Goal: Task Accomplishment & Management: Manage account settings

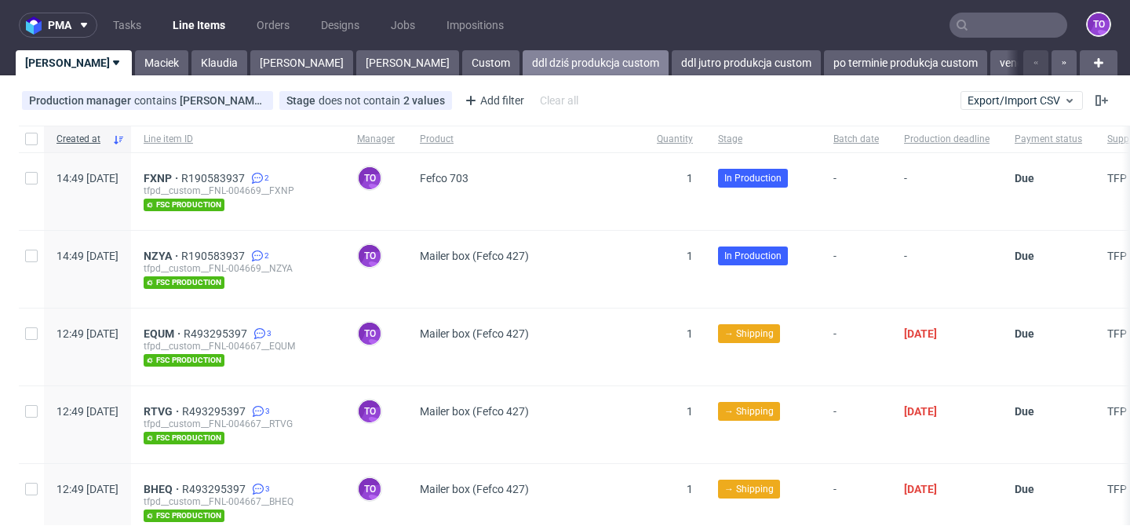
click at [523, 69] on link "ddl dziś produkcja custom" at bounding box center [596, 62] width 146 height 25
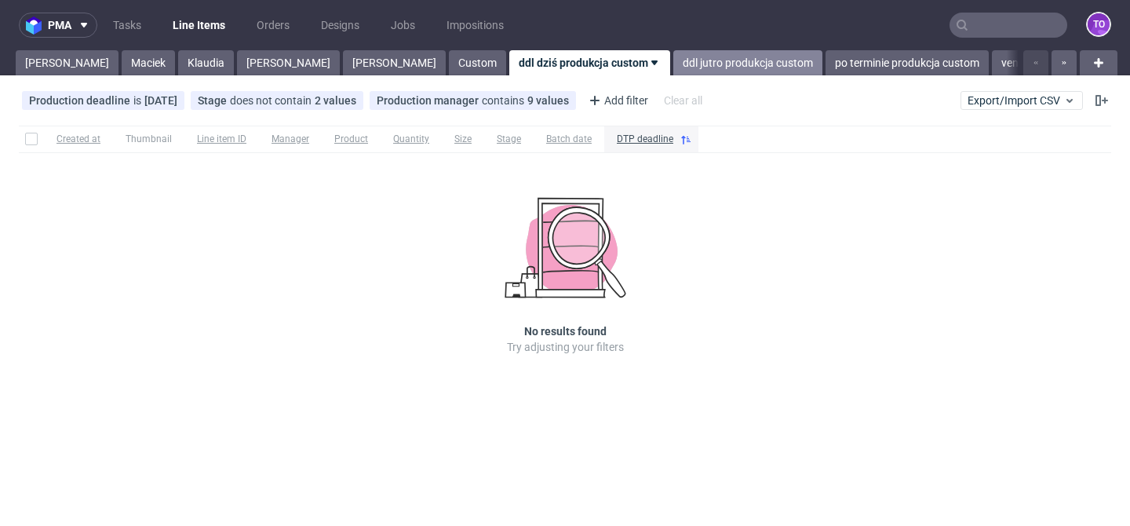
click at [673, 64] on link "ddl jutro produkcja custom" at bounding box center [747, 62] width 149 height 25
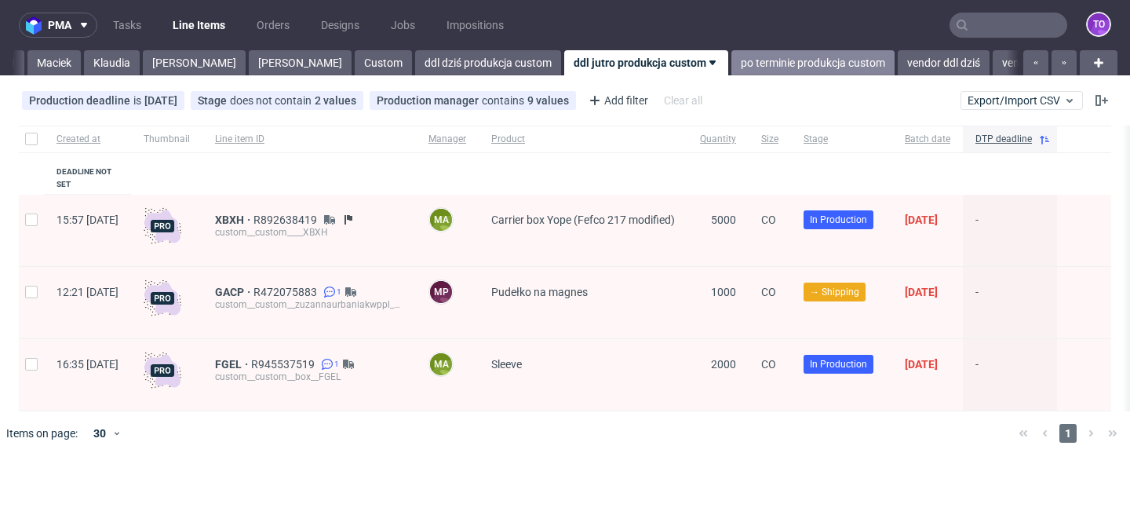
click at [731, 64] on link "po terminie produkcja custom" at bounding box center [812, 62] width 163 height 25
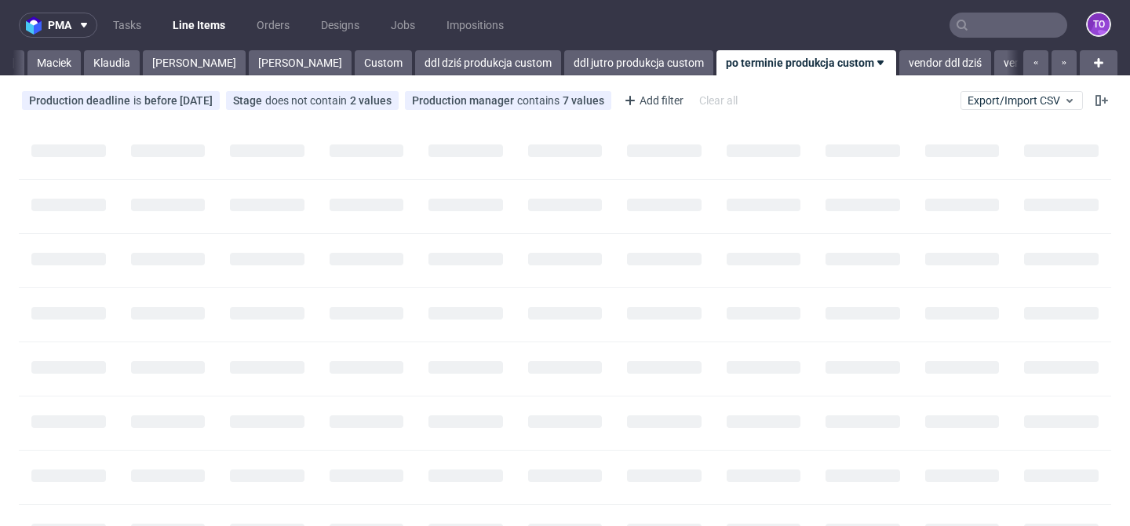
scroll to position [0, 111]
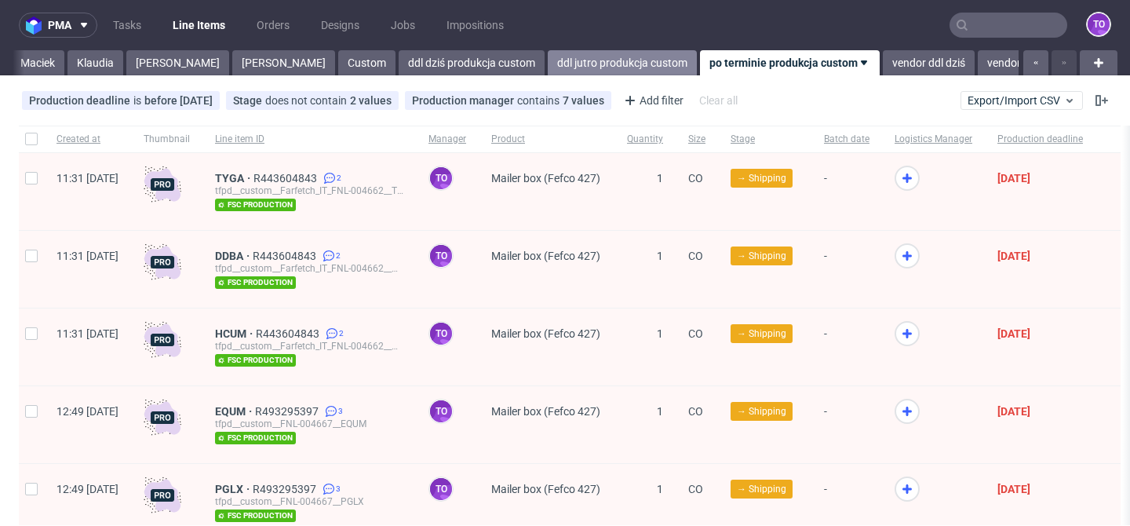
click at [548, 60] on link "ddl jutro produkcja custom" at bounding box center [622, 62] width 149 height 25
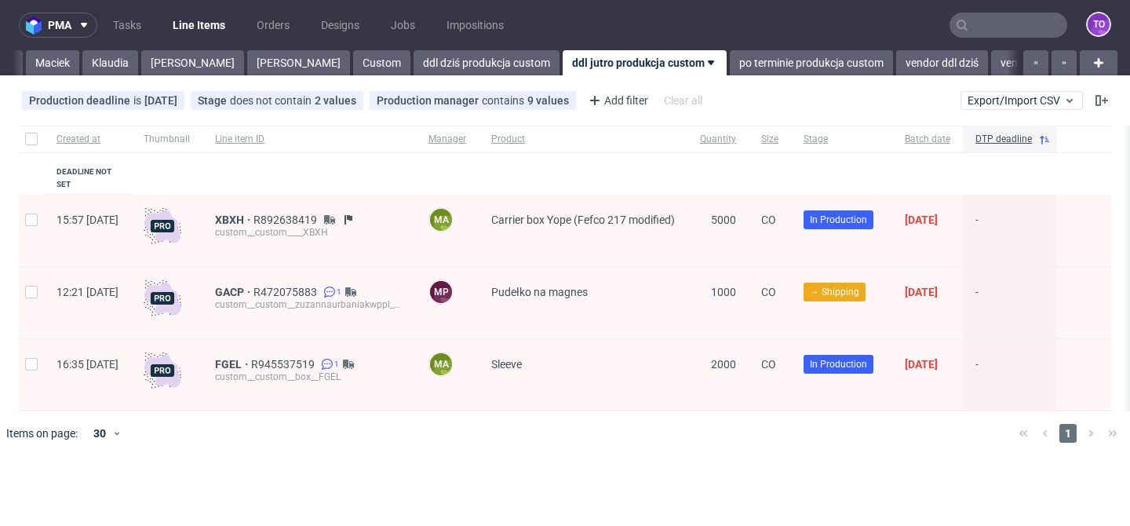
scroll to position [0, 94]
click at [62, 75] on div "pma Tasks Line Items Orders Designs Jobs Impositions to Tomasz Maciek Klaudia M…" at bounding box center [565, 263] width 1130 height 526
click at [35, 60] on link "Maciek" at bounding box center [53, 62] width 53 height 25
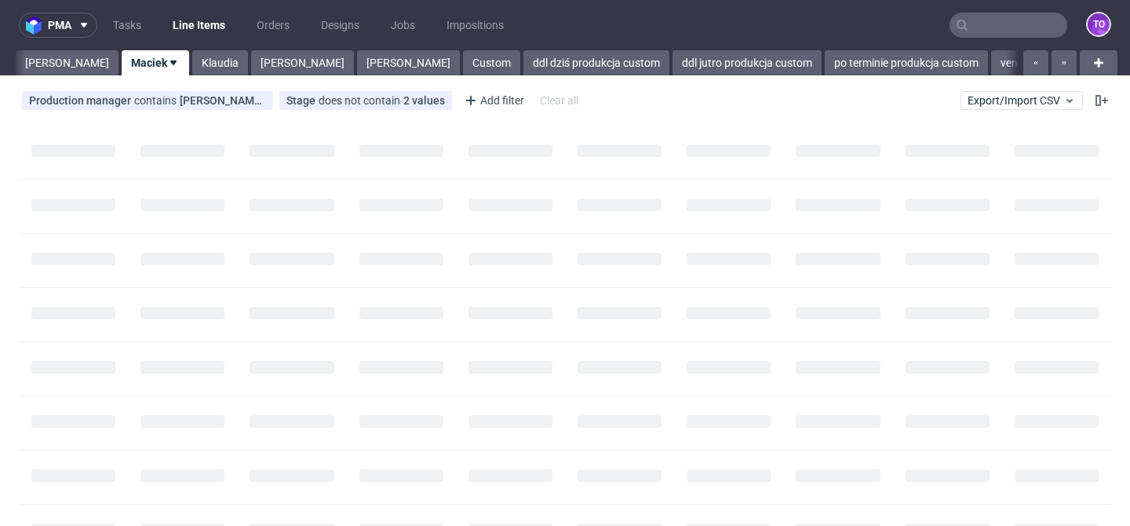
click at [35, 60] on link "Tomasz" at bounding box center [67, 62] width 103 height 25
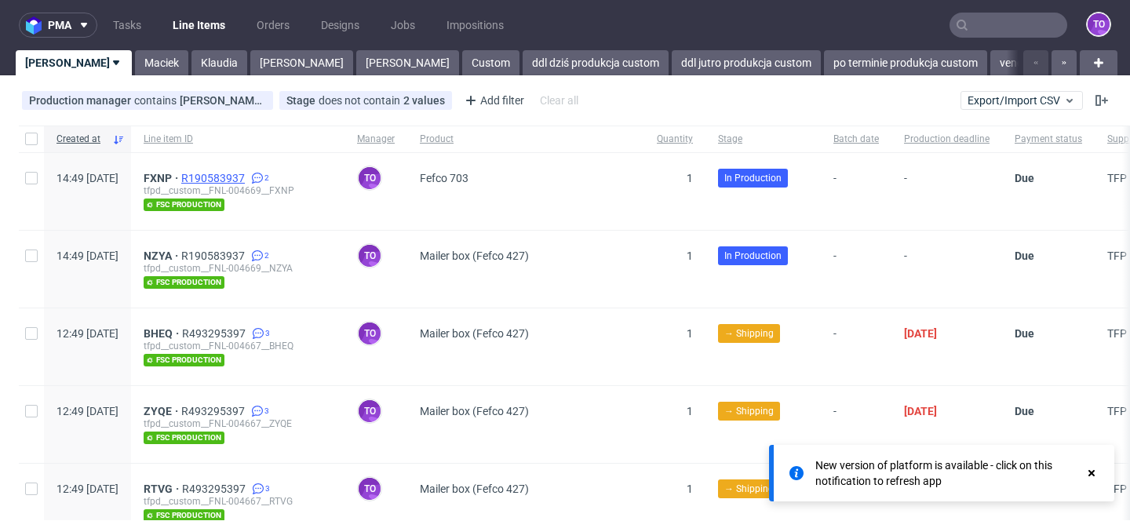
click at [248, 177] on span "R190583937" at bounding box center [214, 178] width 67 height 13
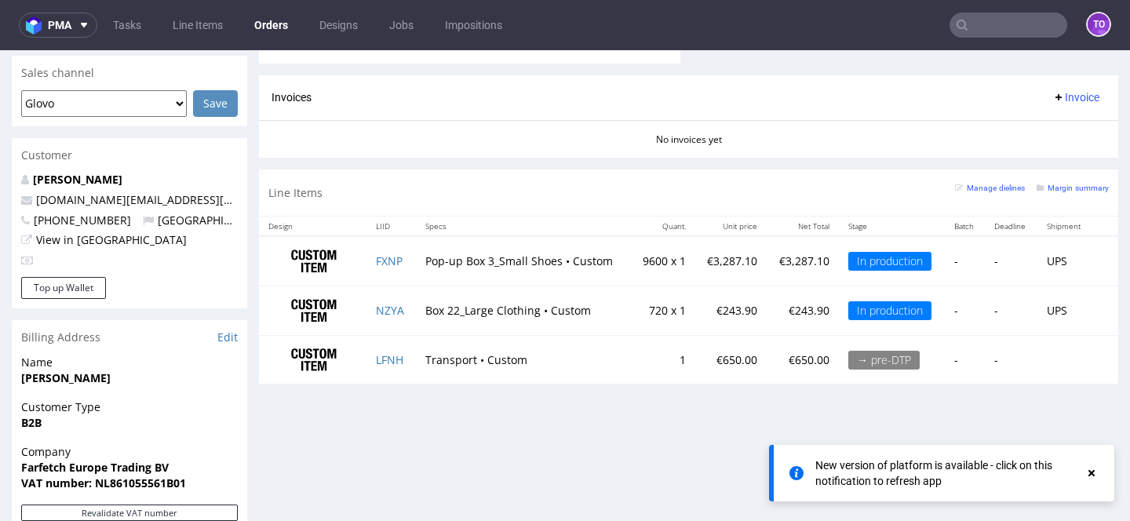
scroll to position [672, 0]
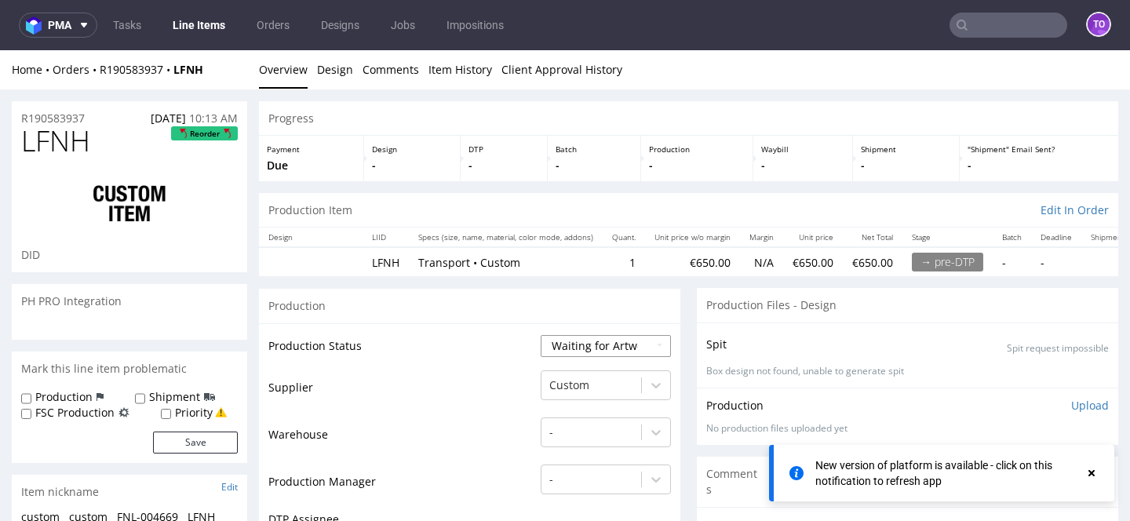
click at [577, 352] on select "Waiting for Artwork Waiting for Diecut Waiting for Mockup Waiting for DTP Waiti…" at bounding box center [606, 346] width 130 height 22
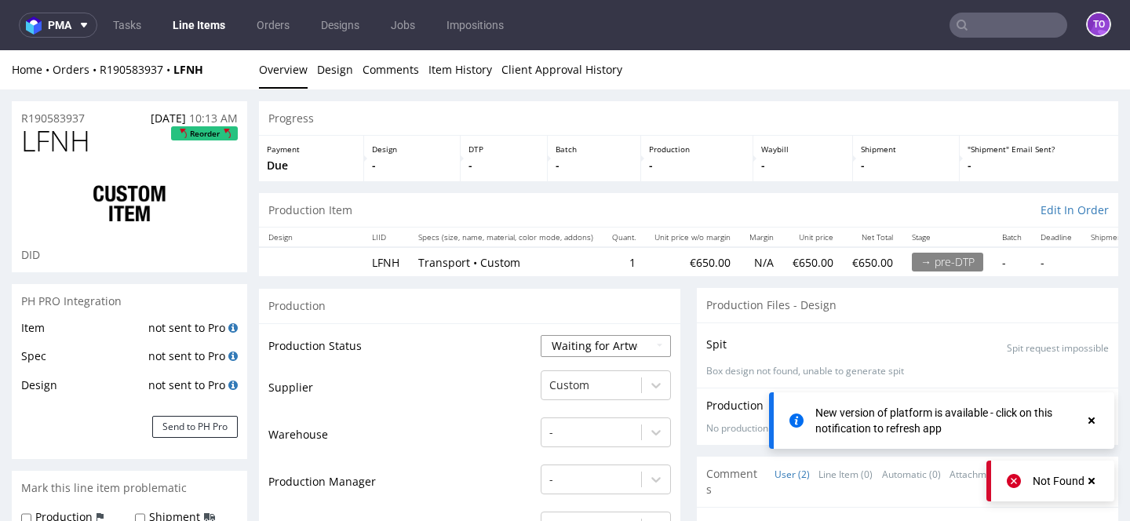
select select "production_in_process"
click at [541, 335] on select "Waiting for Artwork Waiting for Diecut Waiting for Mockup Waiting for DTP Waiti…" at bounding box center [606, 346] width 130 height 22
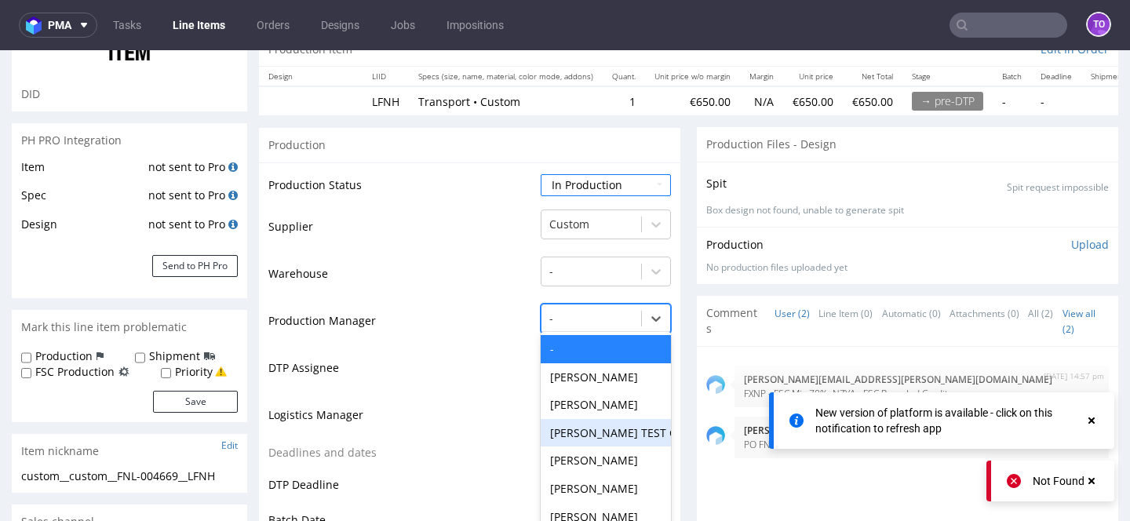
click at [571, 326] on div "Mariola TEST Chodzińska TEST, 4 of 61. 61 results available. Use Up and Down to…" at bounding box center [606, 315] width 130 height 22
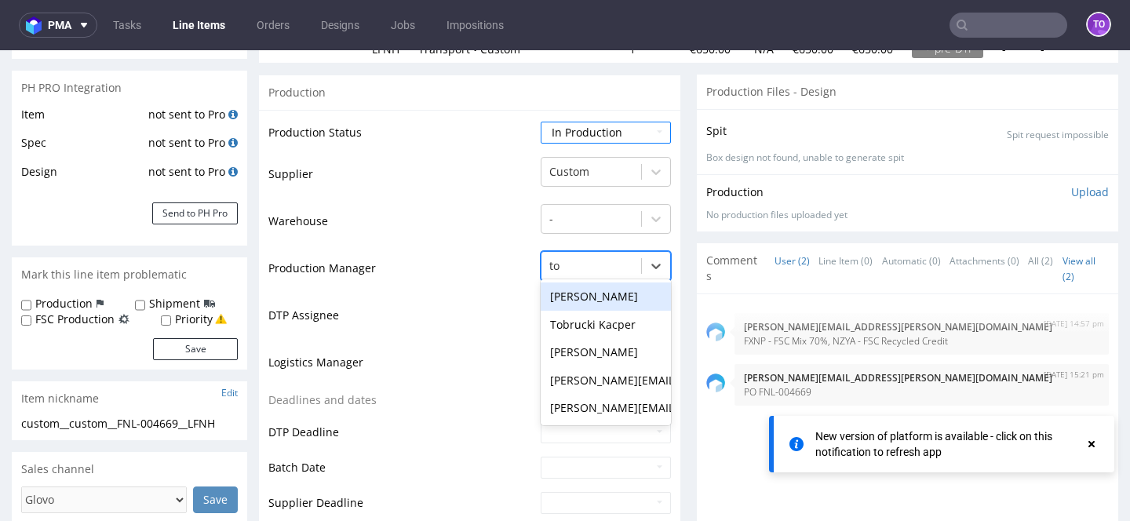
type input "tom"
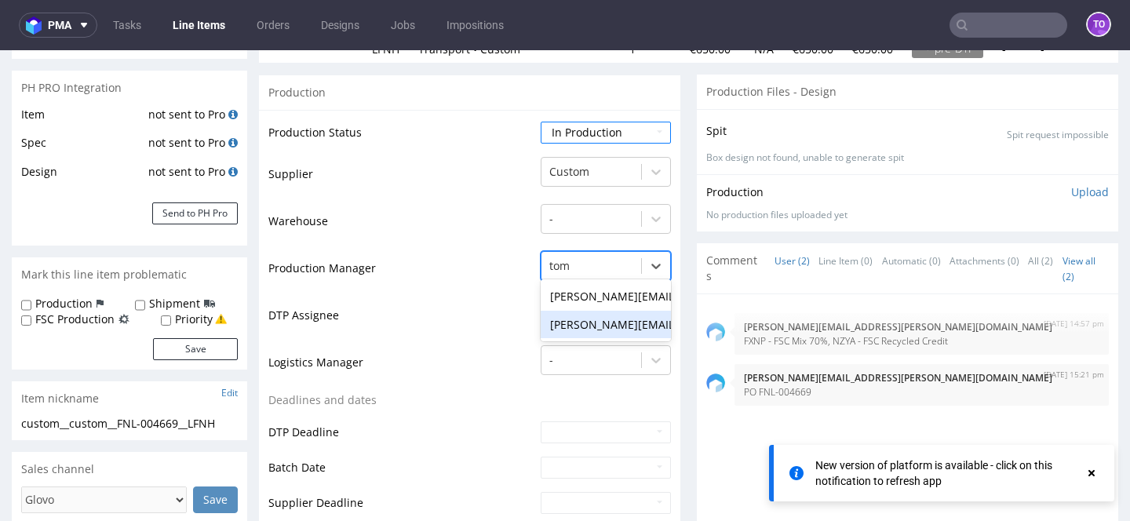
click at [592, 328] on div "[PERSON_NAME][EMAIL_ADDRESS][PERSON_NAME][DOMAIN_NAME]" at bounding box center [606, 325] width 130 height 28
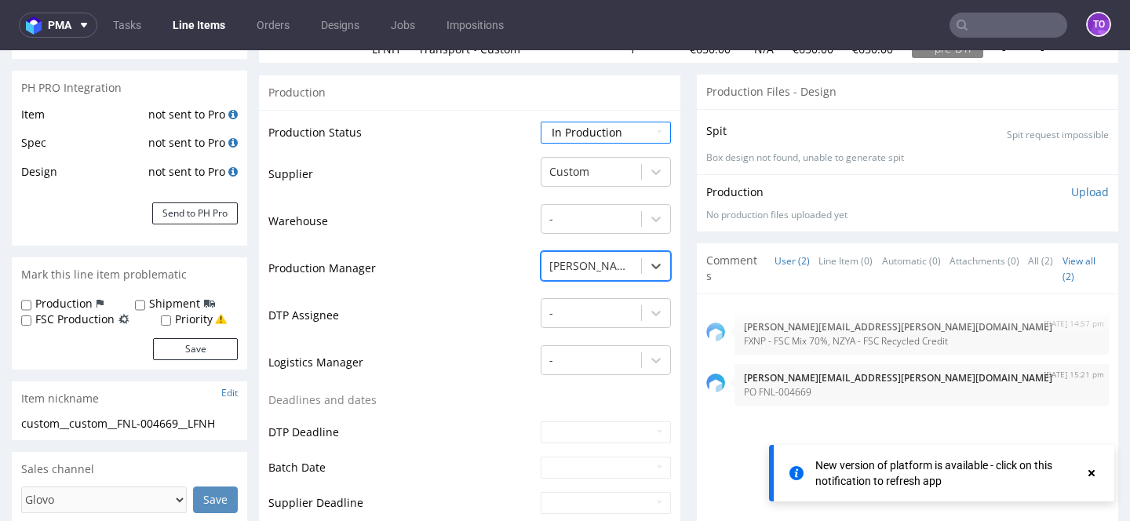
click at [473, 333] on td "DTP Assignee" at bounding box center [402, 320] width 268 height 47
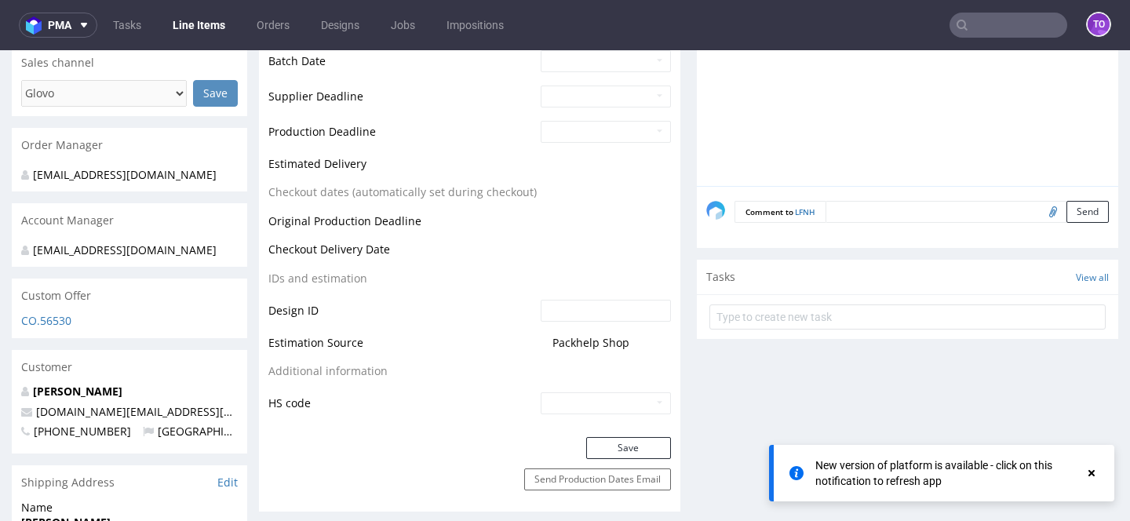
scroll to position [758, 0]
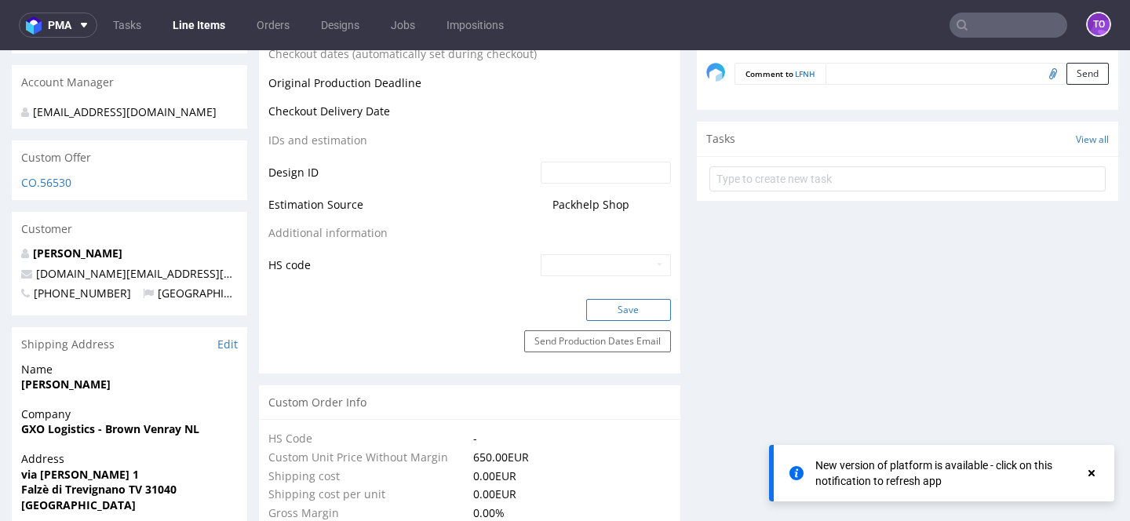
click at [607, 310] on button "Save" at bounding box center [628, 310] width 85 height 22
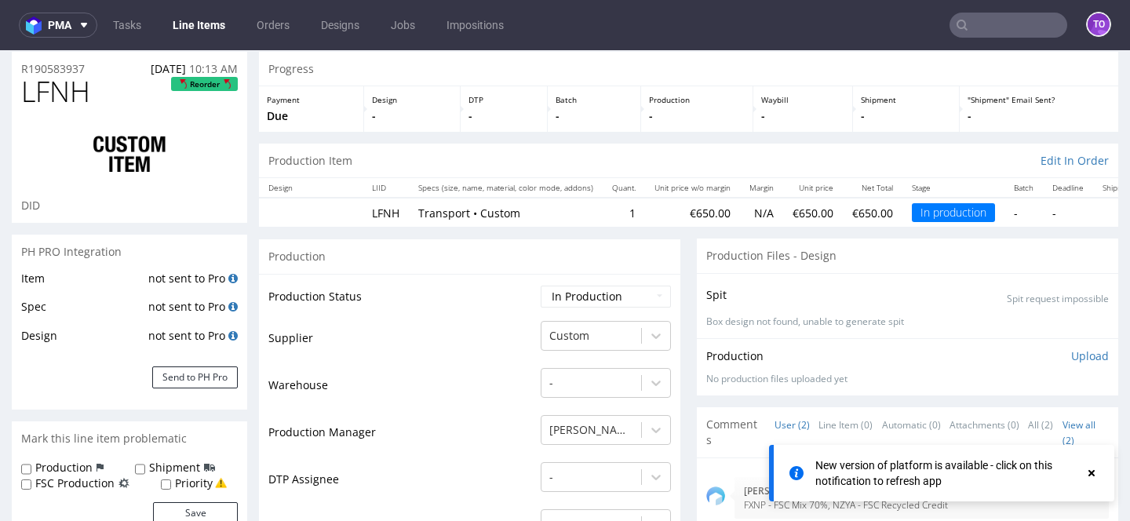
scroll to position [0, 0]
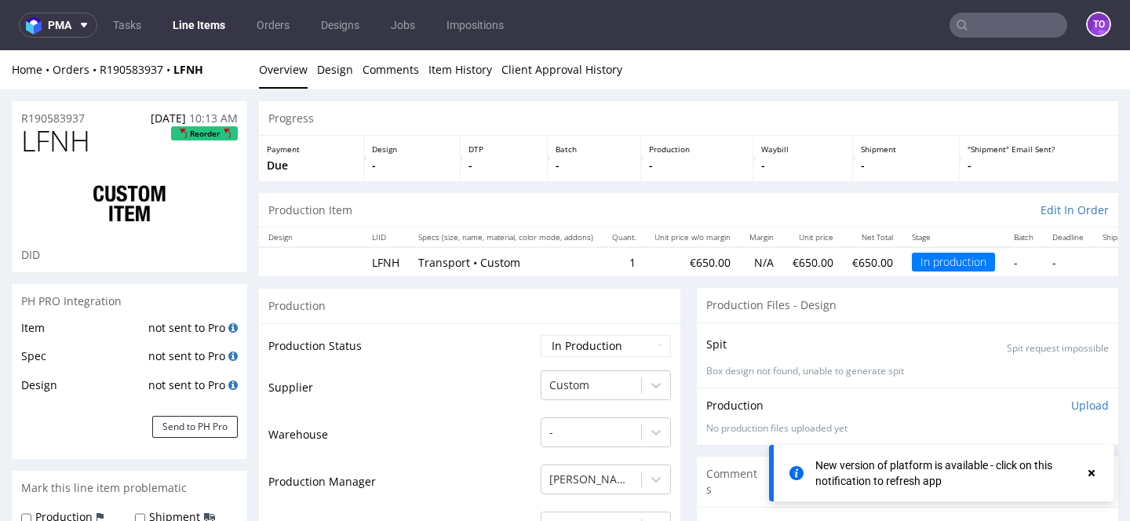
click at [435, 258] on p "Transport • Custom" at bounding box center [505, 263] width 175 height 16
click at [497, 261] on p "Transport • Custom" at bounding box center [505, 263] width 175 height 16
click at [447, 261] on p "Transport • Custom" at bounding box center [505, 263] width 175 height 16
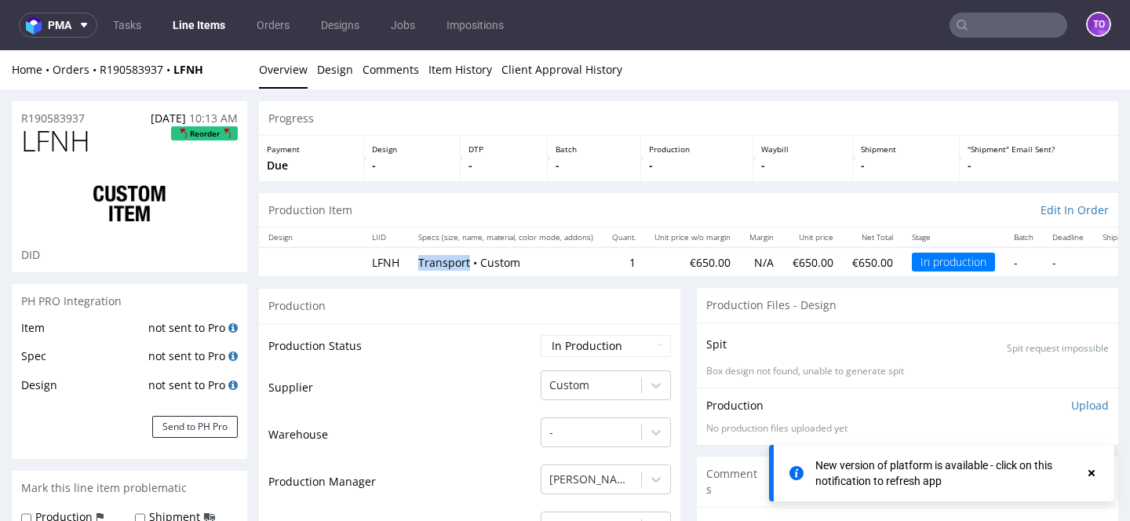
click at [447, 261] on p "Transport • Custom" at bounding box center [505, 263] width 175 height 16
click at [384, 261] on td "LFNH" at bounding box center [385, 261] width 46 height 29
click at [441, 259] on p "Transport • Custom" at bounding box center [505, 263] width 175 height 16
click at [441, 260] on p "Transport • Custom" at bounding box center [505, 263] width 175 height 16
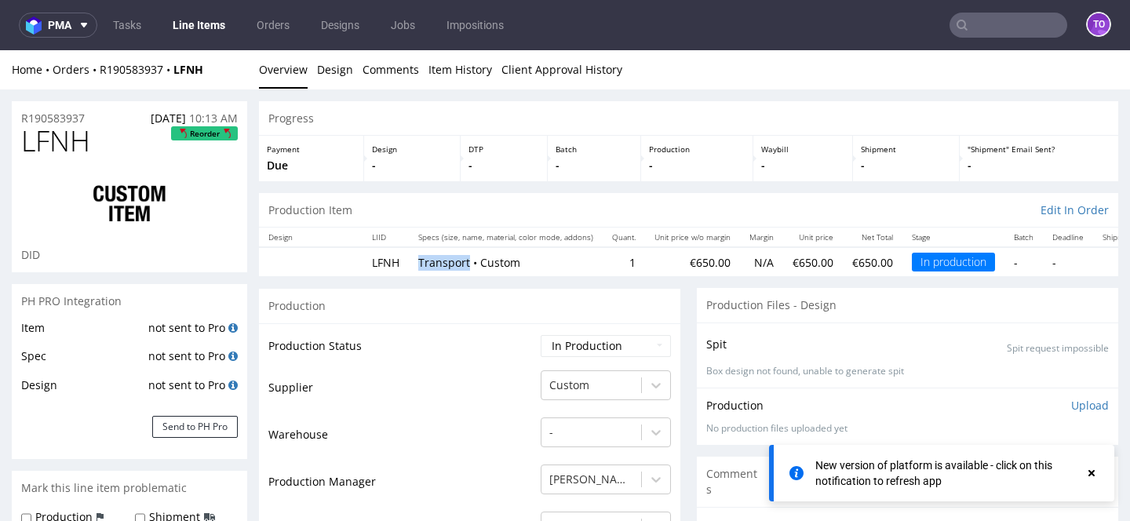
click at [441, 260] on p "Transport • Custom" at bounding box center [505, 263] width 175 height 16
click at [206, 27] on link "Line Items" at bounding box center [198, 25] width 71 height 25
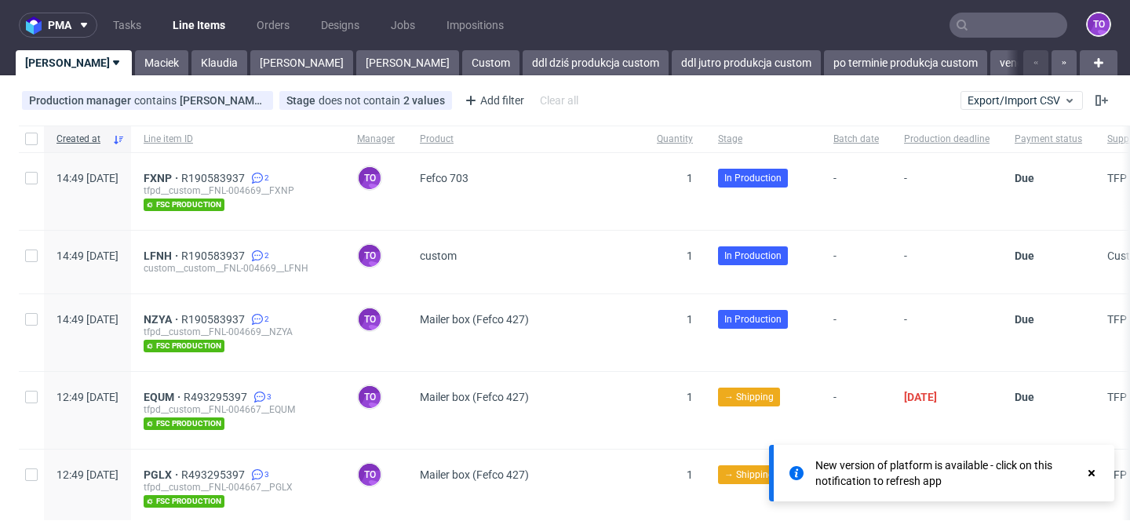
click at [1092, 475] on use at bounding box center [1091, 473] width 6 height 6
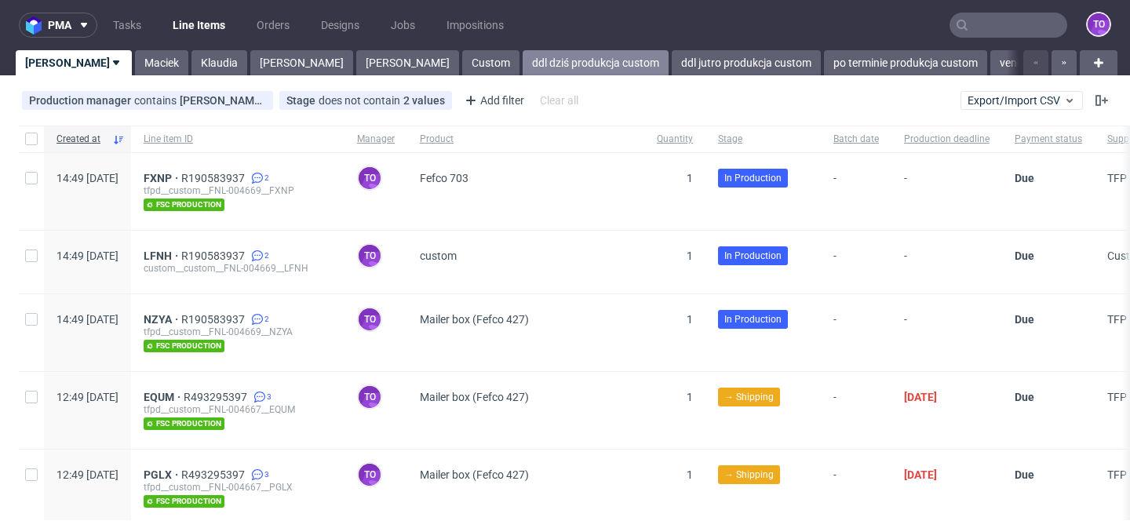
click at [523, 71] on link "ddl dziś produkcja custom" at bounding box center [596, 62] width 146 height 25
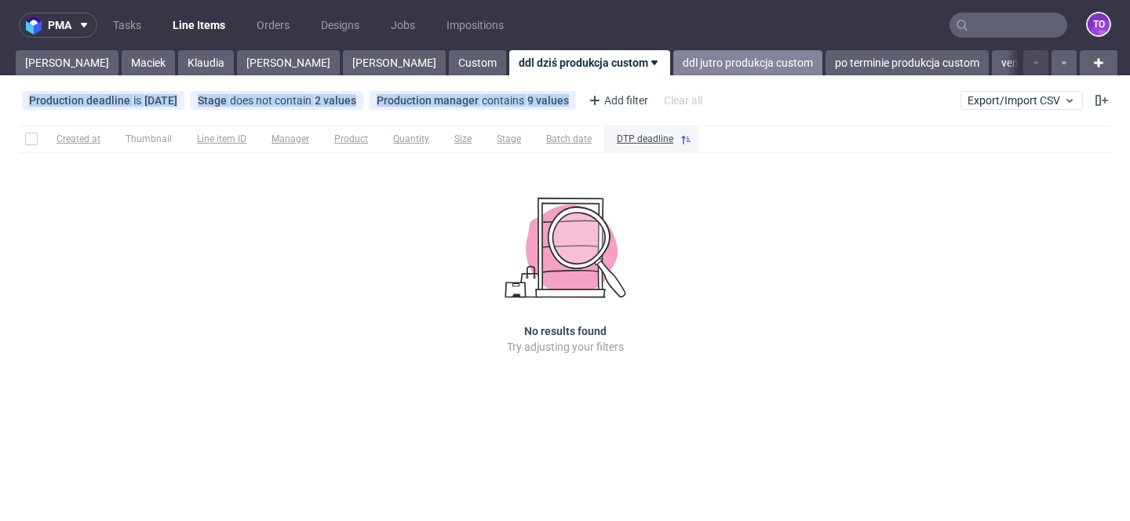
click at [585, 75] on div "pma Tasks Line Items Orders Designs Jobs Impositions to Tomasz Maciek Klaudia M…" at bounding box center [565, 260] width 1130 height 521
click at [673, 65] on link "ddl jutro produkcja custom" at bounding box center [747, 62] width 149 height 25
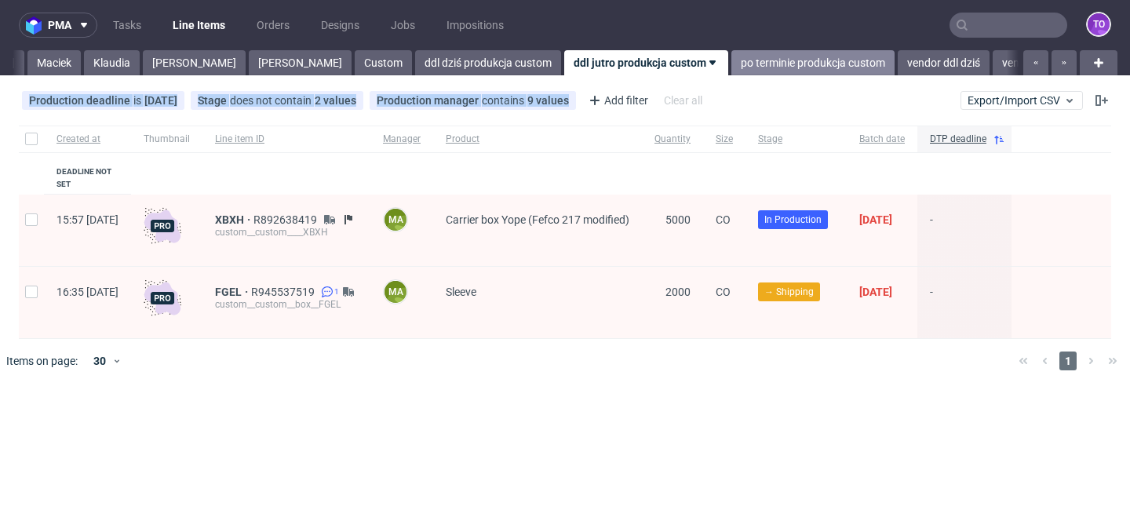
click at [731, 60] on link "po terminie produkcja custom" at bounding box center [812, 62] width 163 height 25
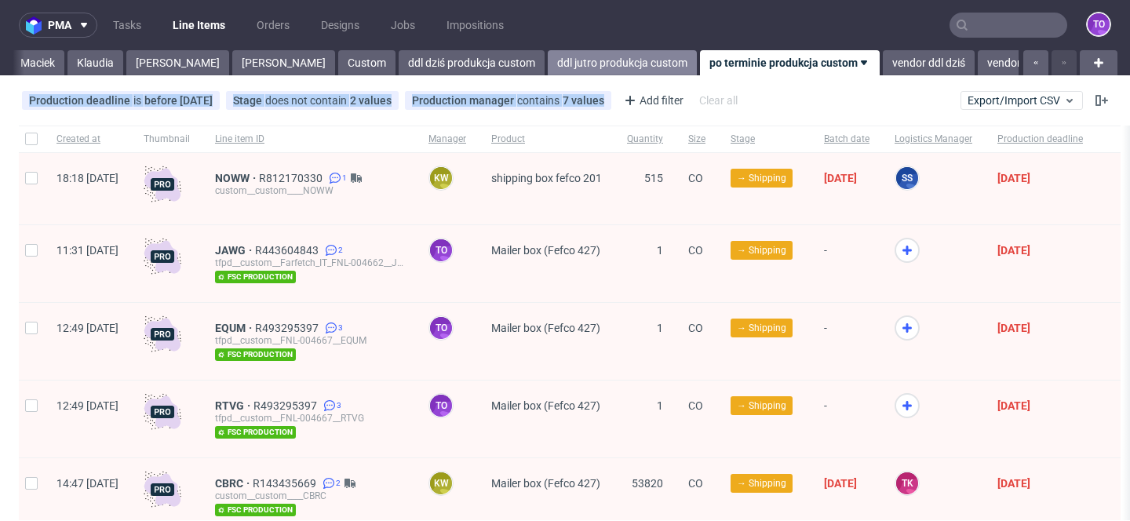
click at [548, 63] on link "ddl jutro produkcja custom" at bounding box center [622, 62] width 149 height 25
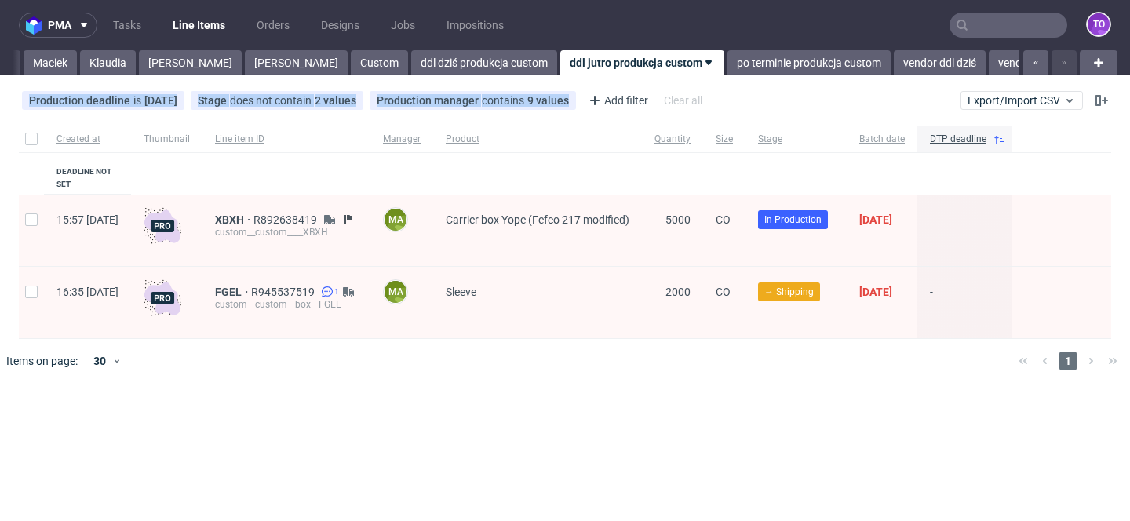
scroll to position [0, 94]
click at [253, 213] on span "XBXH" at bounding box center [234, 219] width 38 height 13
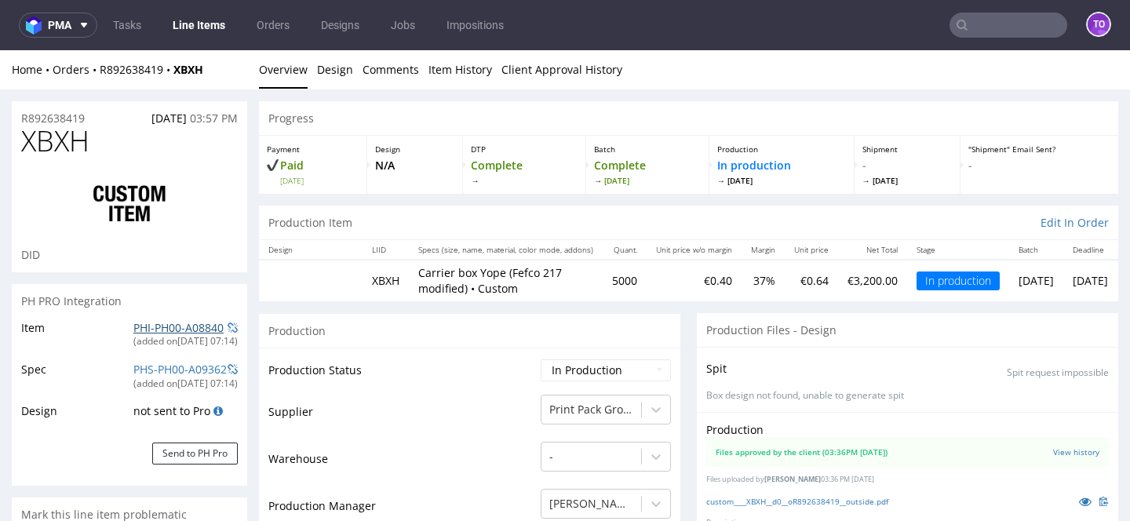
click at [195, 330] on link "PHI-PH00-A08840" at bounding box center [178, 327] width 90 height 15
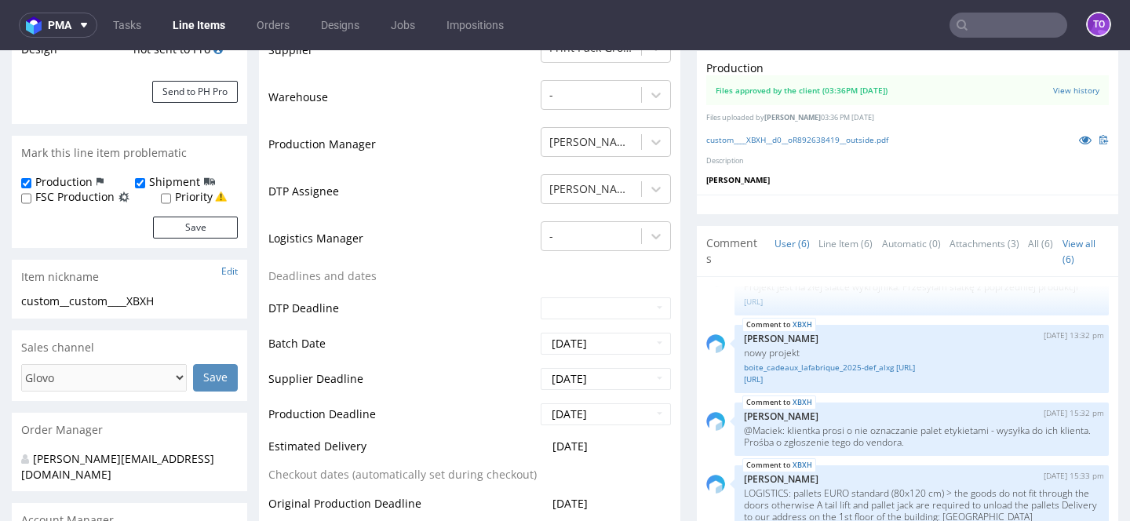
scroll to position [361, 0]
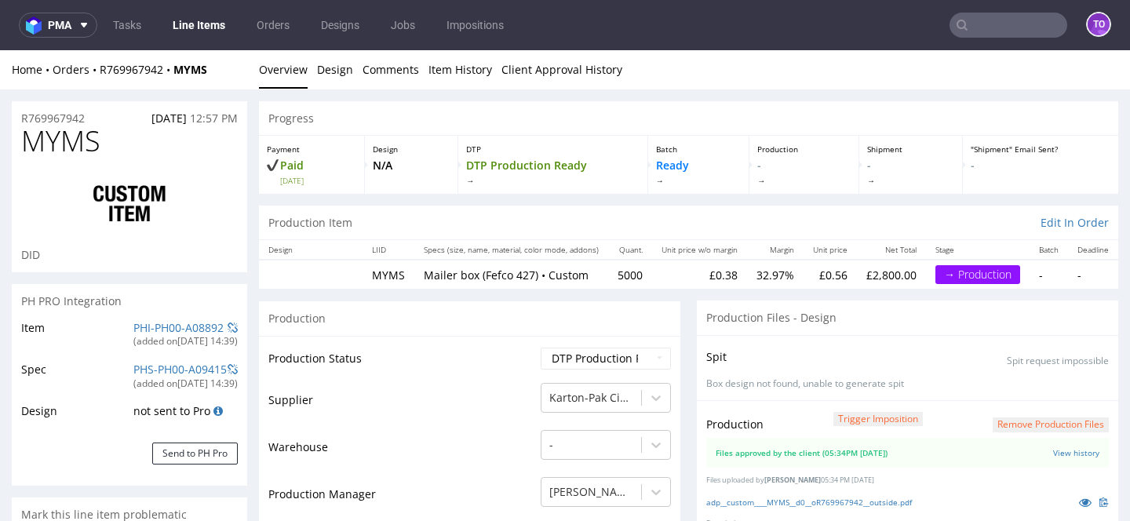
scroll to position [237, 0]
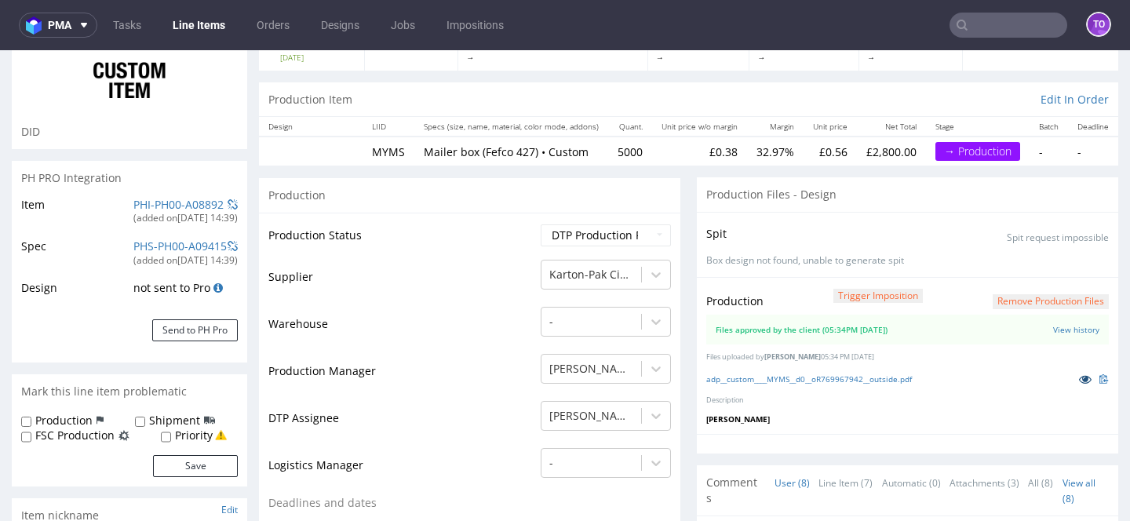
click at [1079, 377] on icon at bounding box center [1085, 378] width 13 height 11
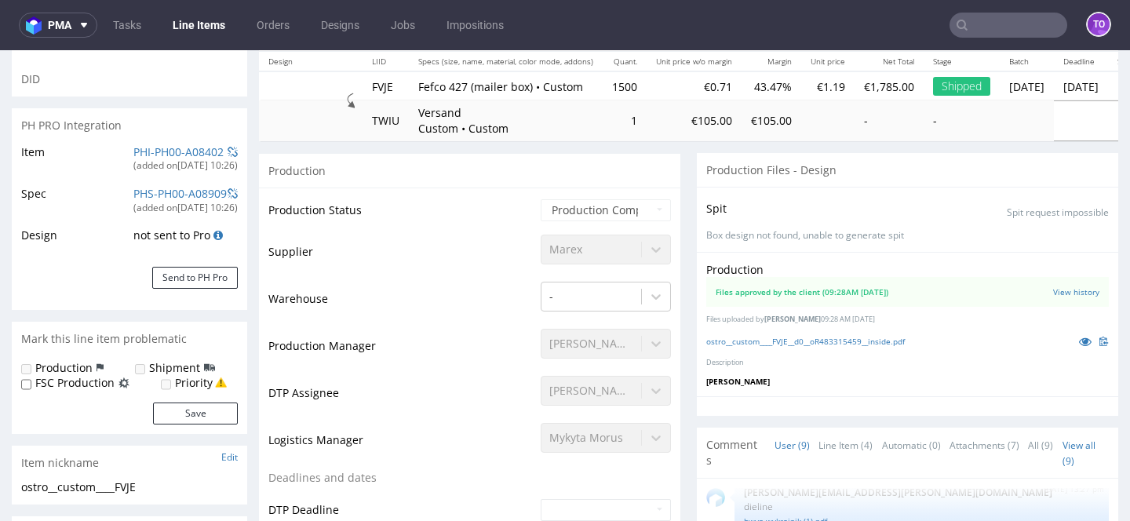
scroll to position [231, 0]
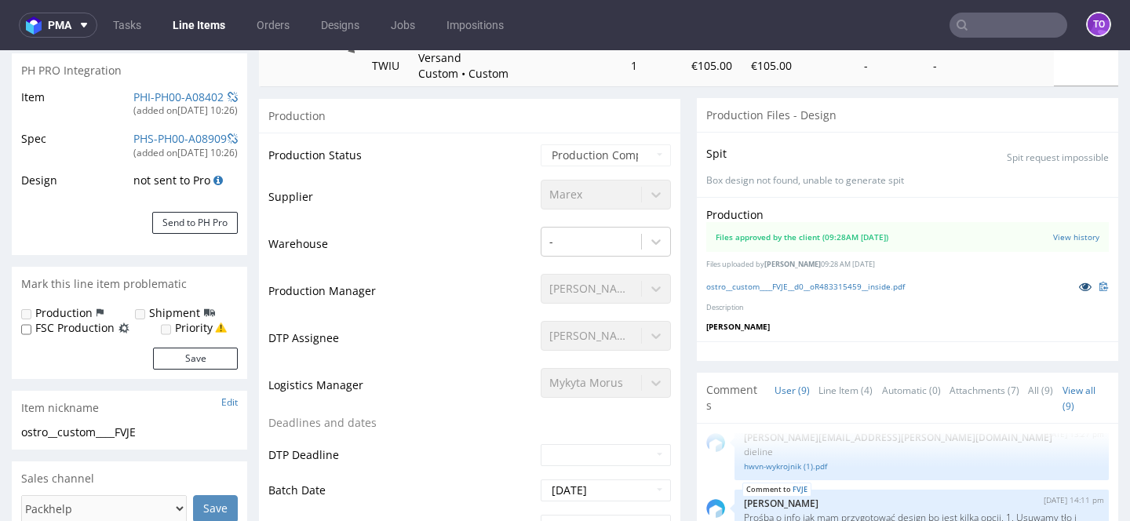
click at [1079, 282] on icon at bounding box center [1085, 286] width 13 height 11
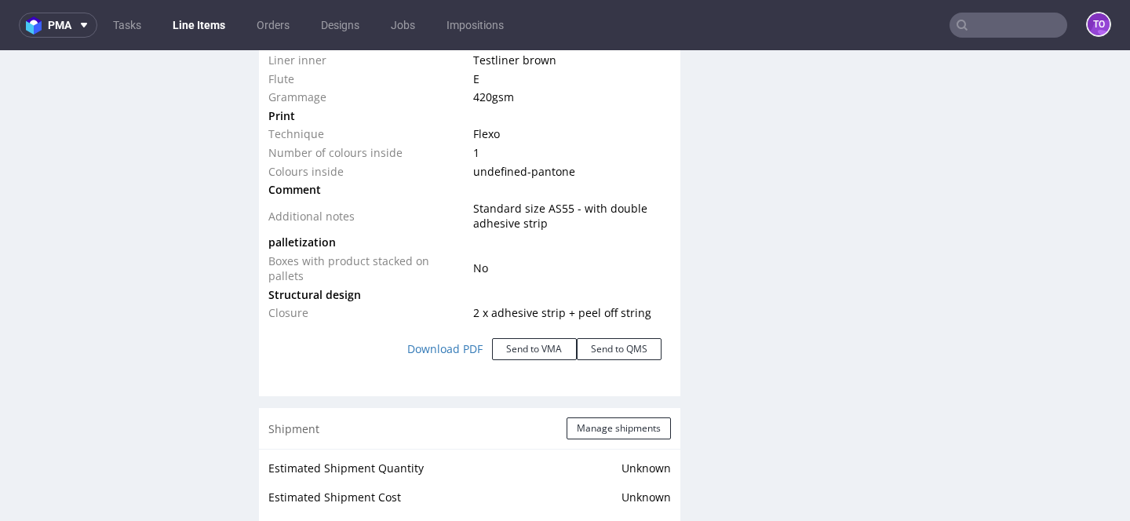
scroll to position [0, 0]
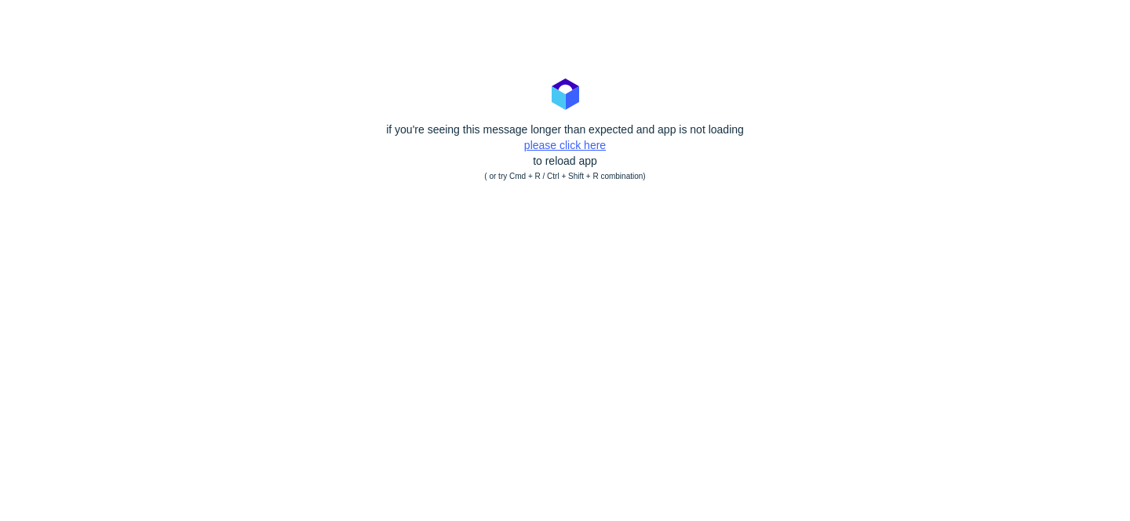
click at [596, 146] on link "please click here" at bounding box center [565, 145] width 82 height 13
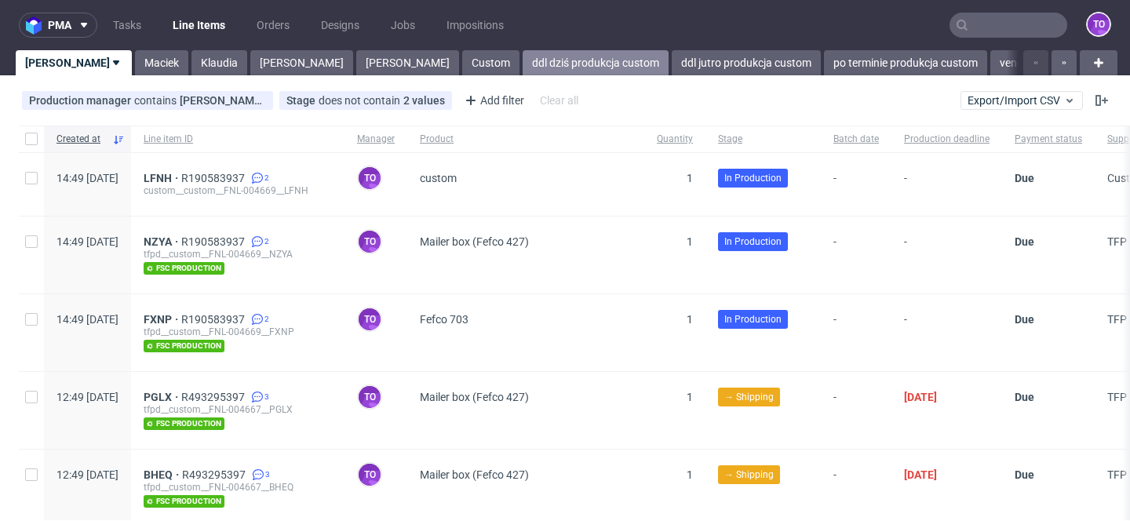
click at [523, 60] on link "ddl dziś produkcja custom" at bounding box center [596, 62] width 146 height 25
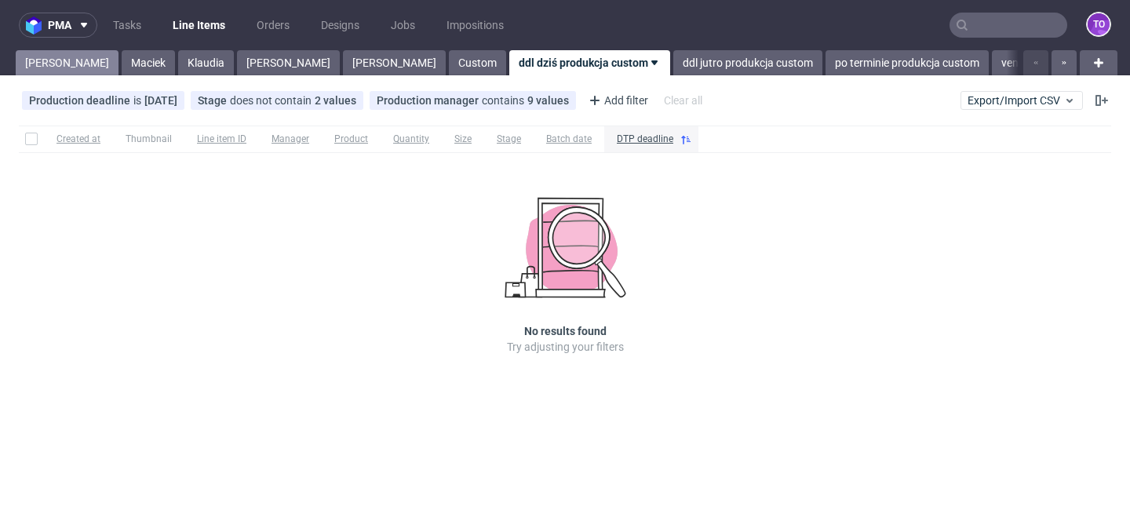
click at [43, 58] on link "Tomasz" at bounding box center [67, 62] width 103 height 25
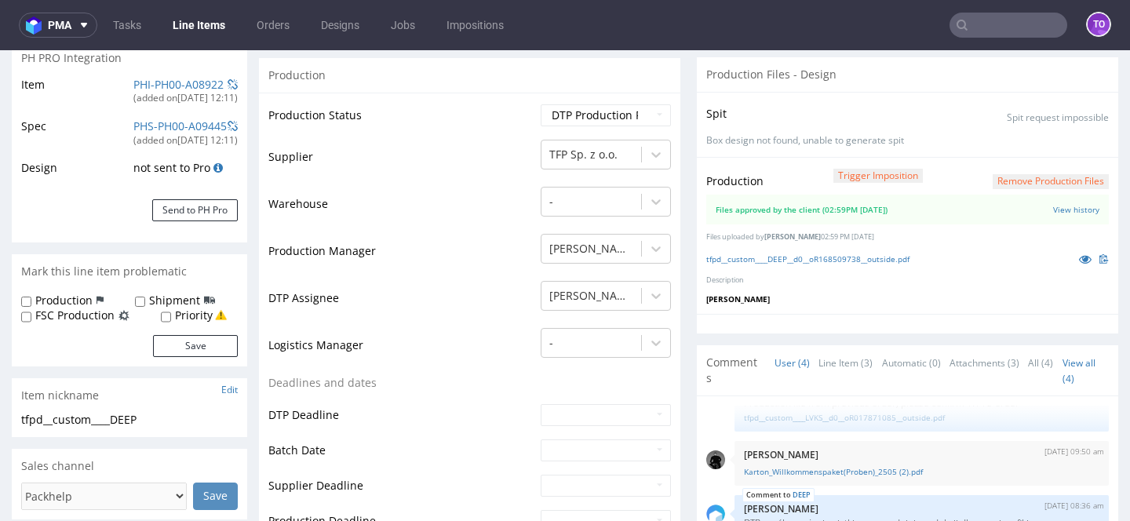
scroll to position [242, 0]
click at [832, 364] on link "Line Item (3)" at bounding box center [845, 364] width 54 height 34
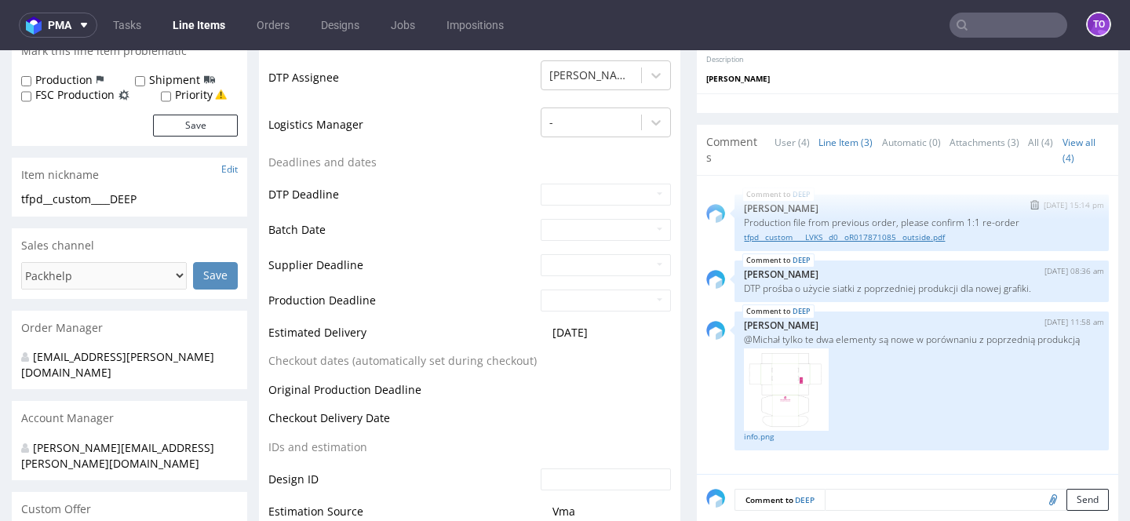
scroll to position [236, 0]
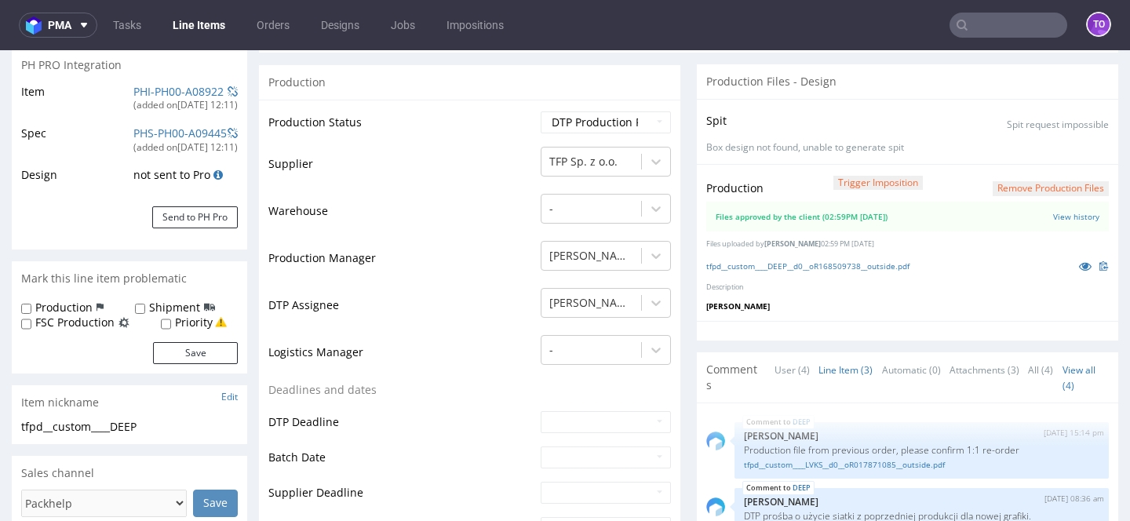
click at [984, 27] on input "text" at bounding box center [1008, 25] width 118 height 25
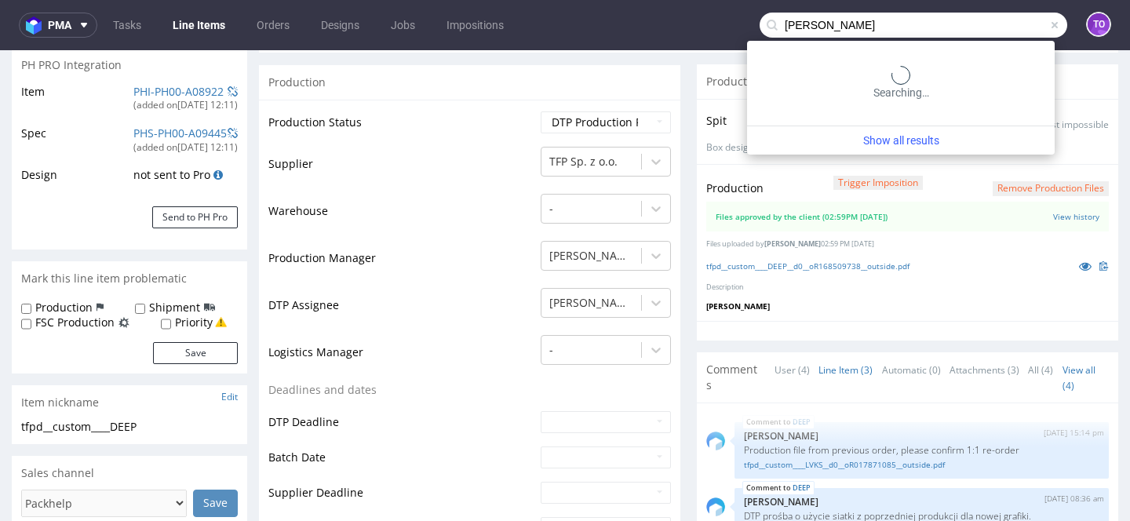
type input "LVKS"
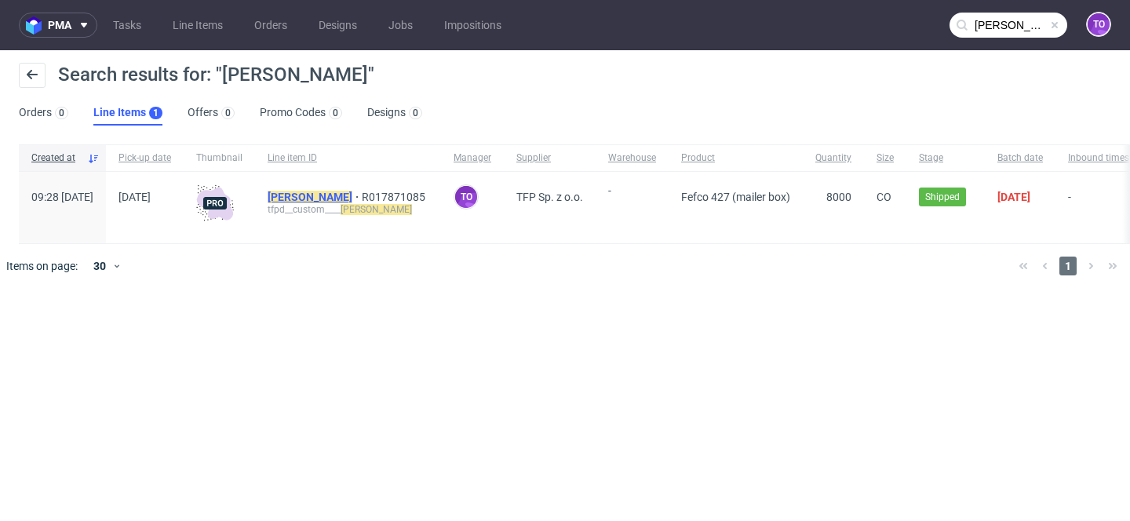
click at [326, 192] on mark "LVKS" at bounding box center [310, 197] width 85 height 13
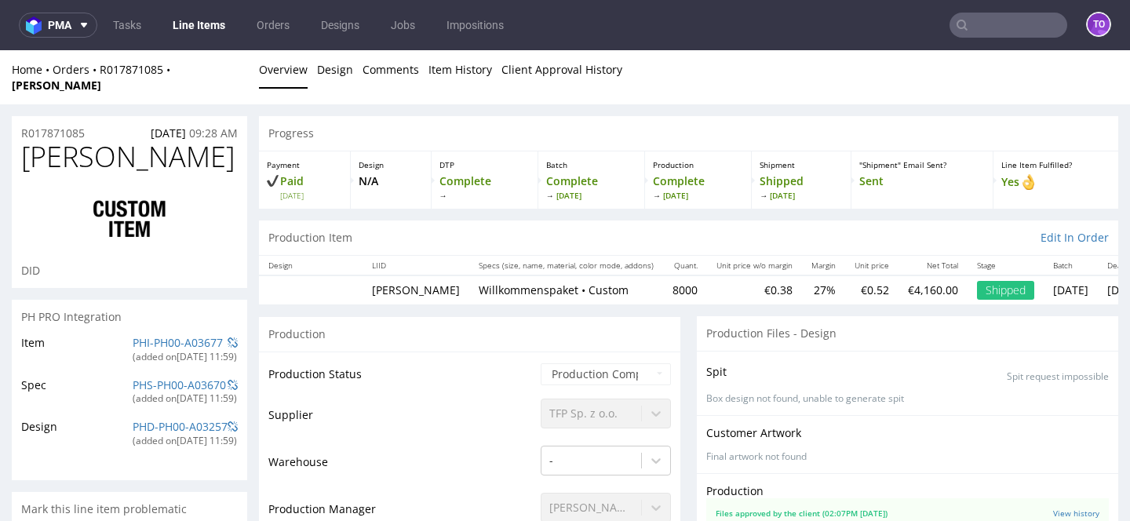
scroll to position [301, 0]
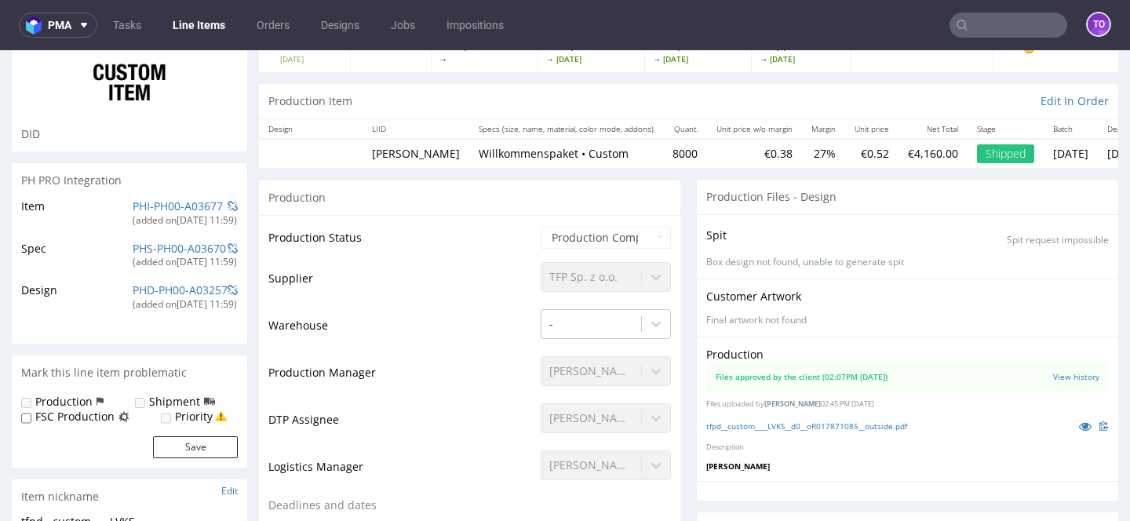
select select "in_progress"
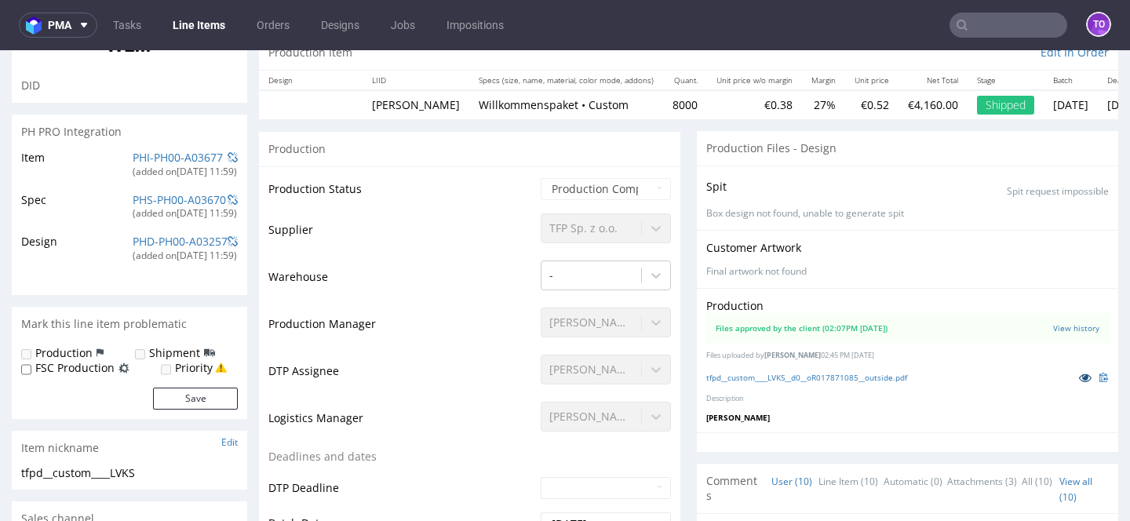
click at [1079, 372] on icon at bounding box center [1085, 377] width 13 height 11
type input "LVKS"
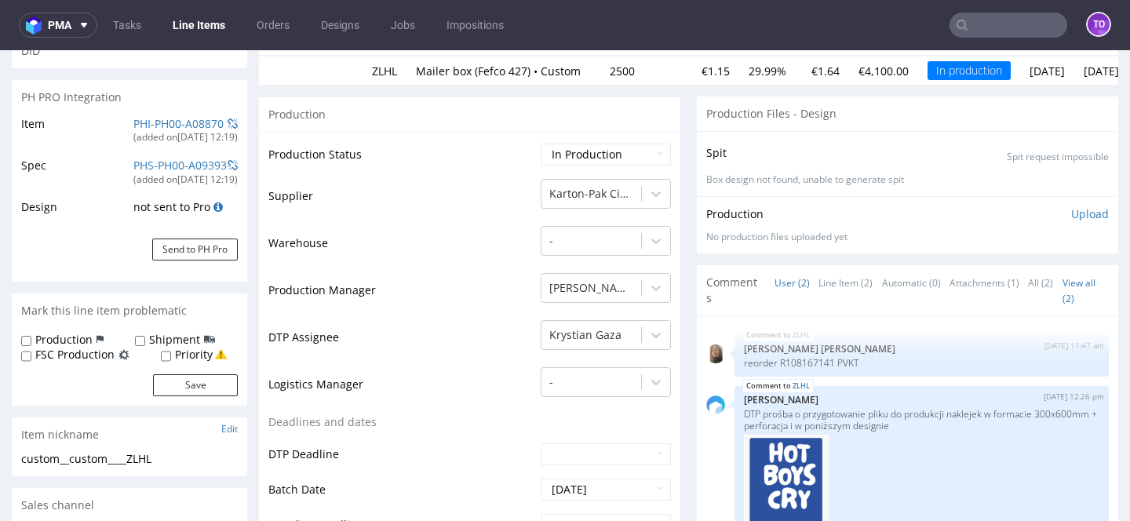
scroll to position [152, 0]
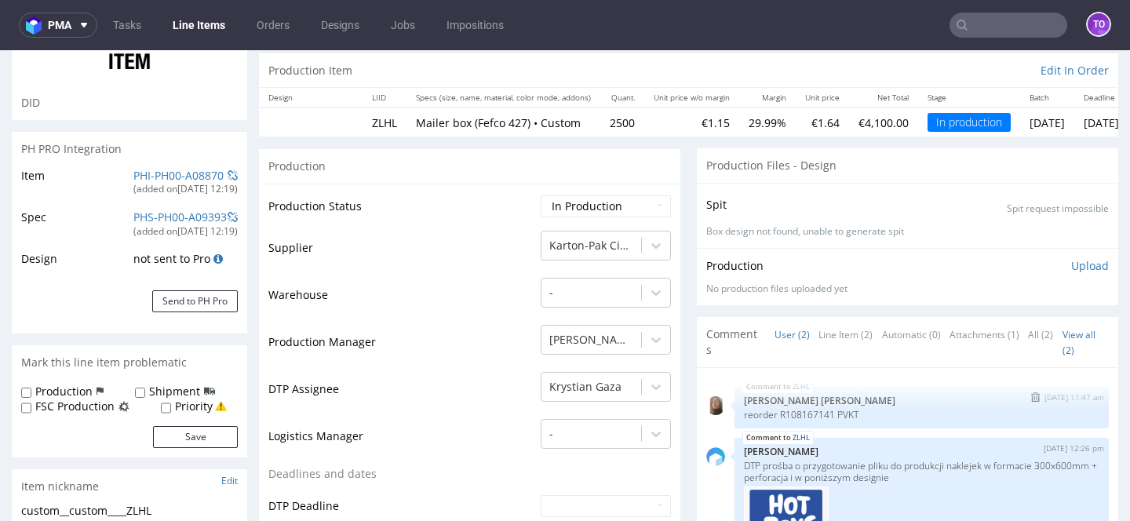
click at [840, 417] on p "reorder R108167141 PVKT" at bounding box center [921, 415] width 355 height 12
copy p "PVKT"
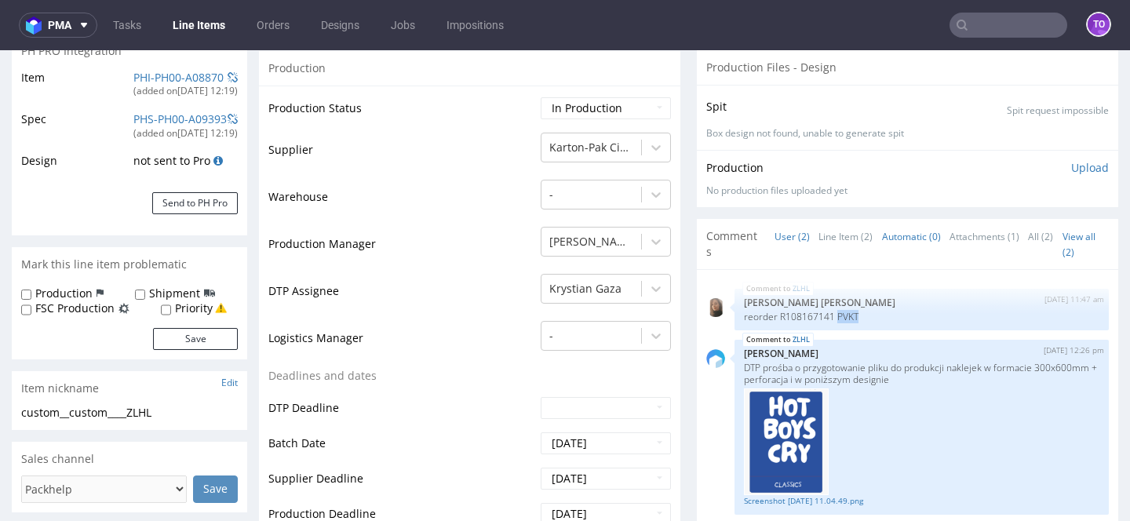
scroll to position [264, 0]
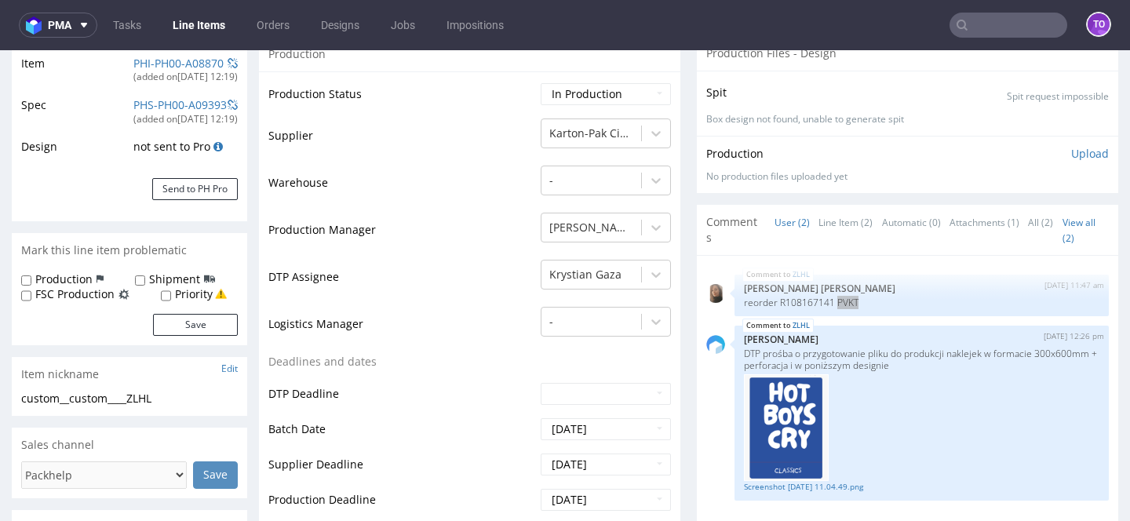
click at [974, 28] on input "text" at bounding box center [1008, 25] width 118 height 25
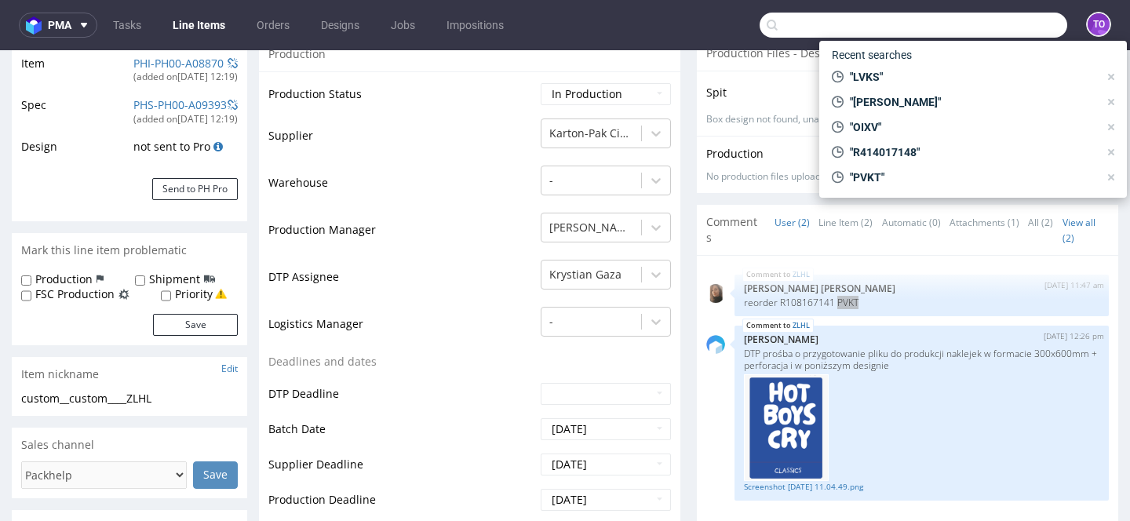
paste input "PVKT"
type input "PVKT"
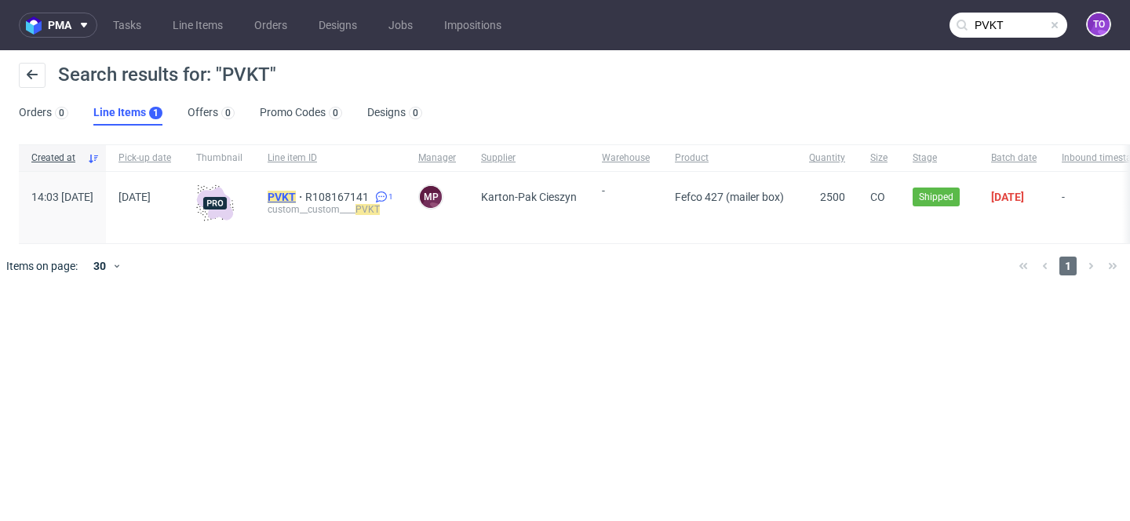
click at [296, 191] on mark "PVKT" at bounding box center [282, 197] width 28 height 13
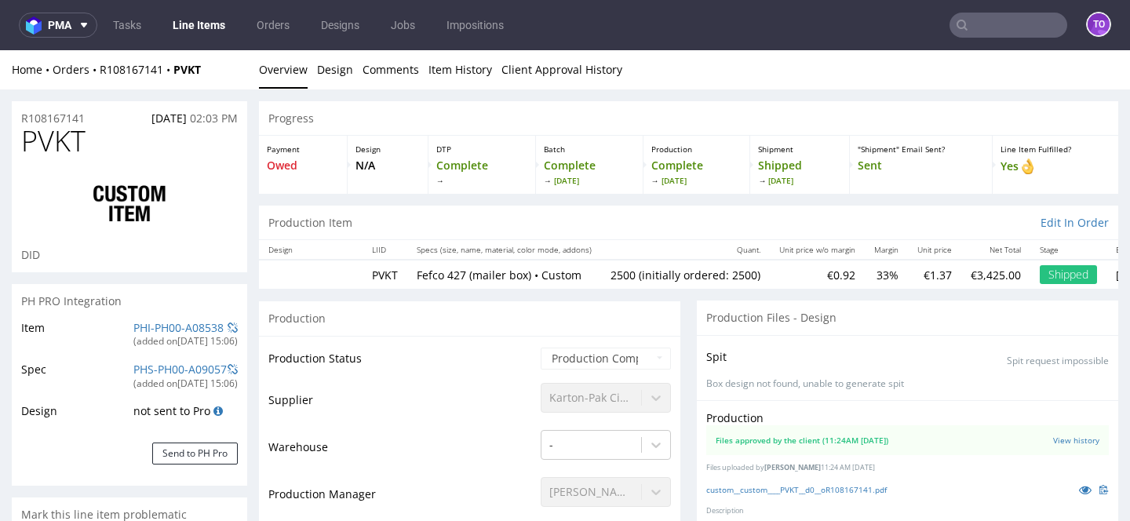
select select "in_progress"
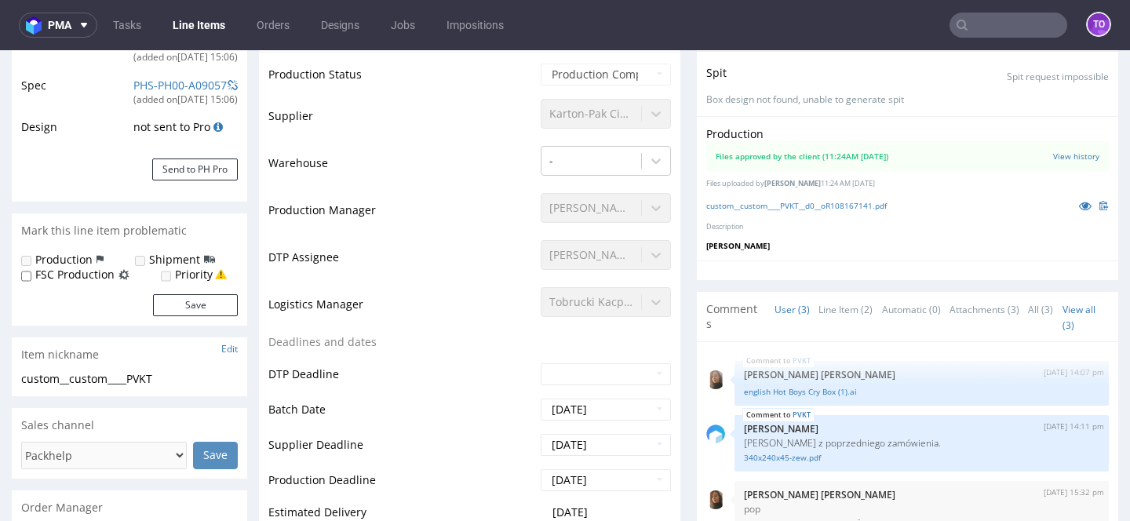
scroll to position [434, 0]
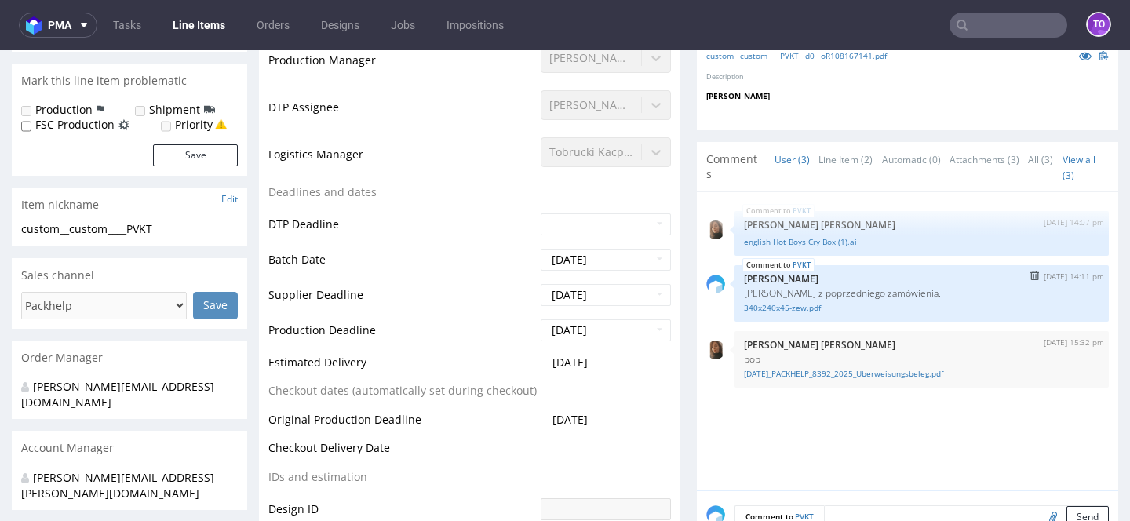
click at [777, 305] on link "340x240x45-zew.pdf" at bounding box center [921, 308] width 355 height 12
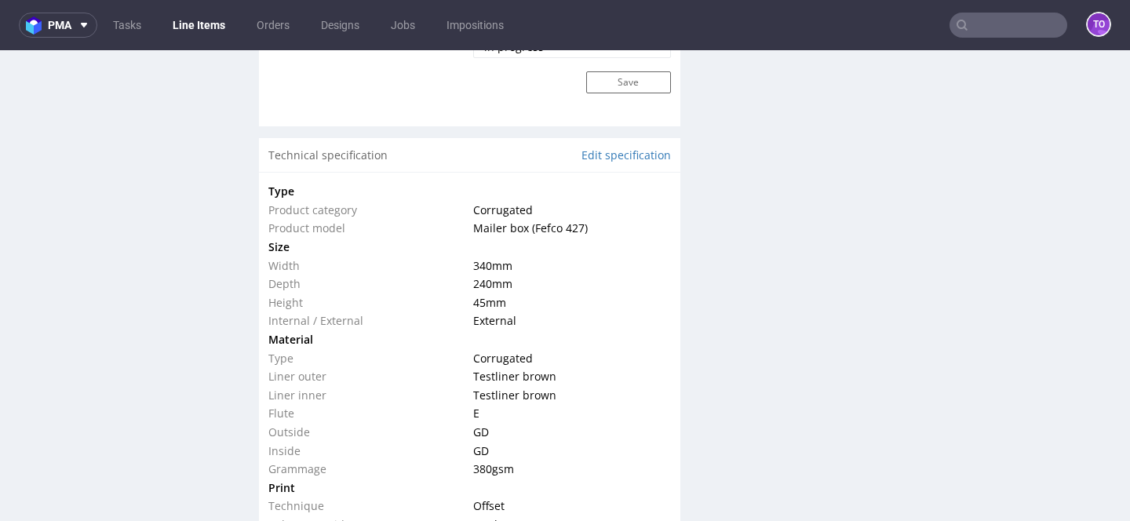
scroll to position [1397, 0]
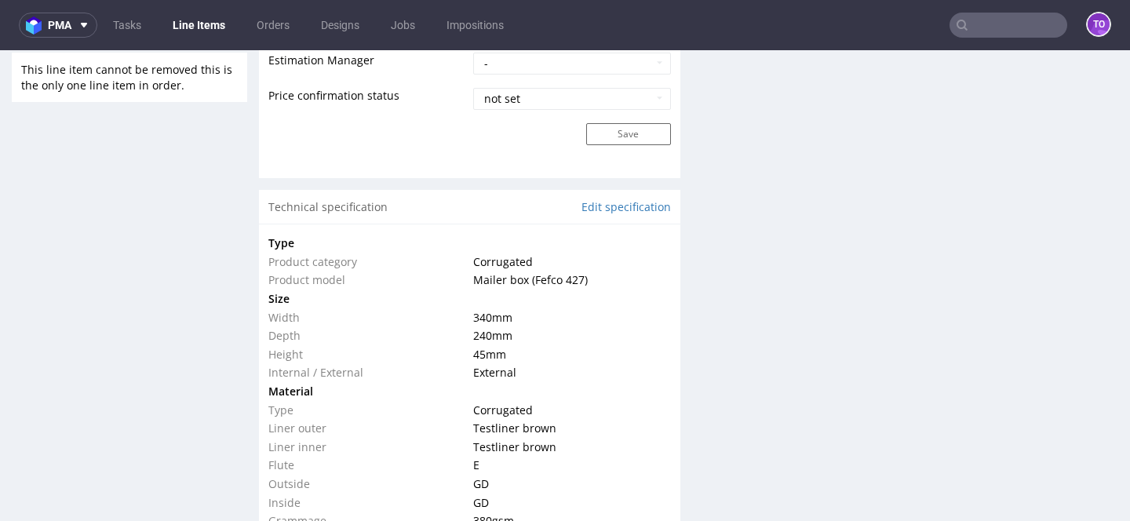
scroll to position [1351, 0]
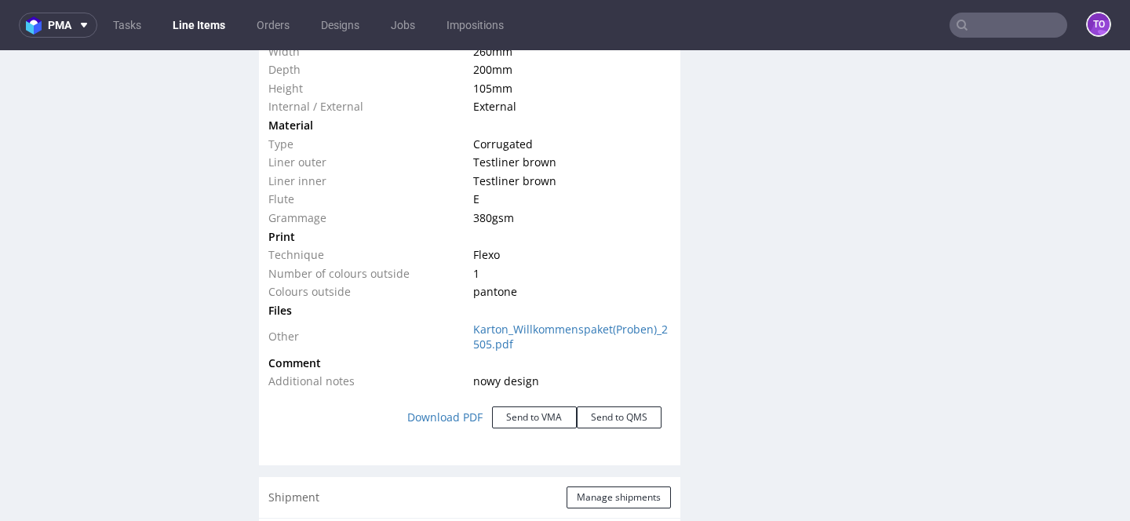
scroll to position [1488, 0]
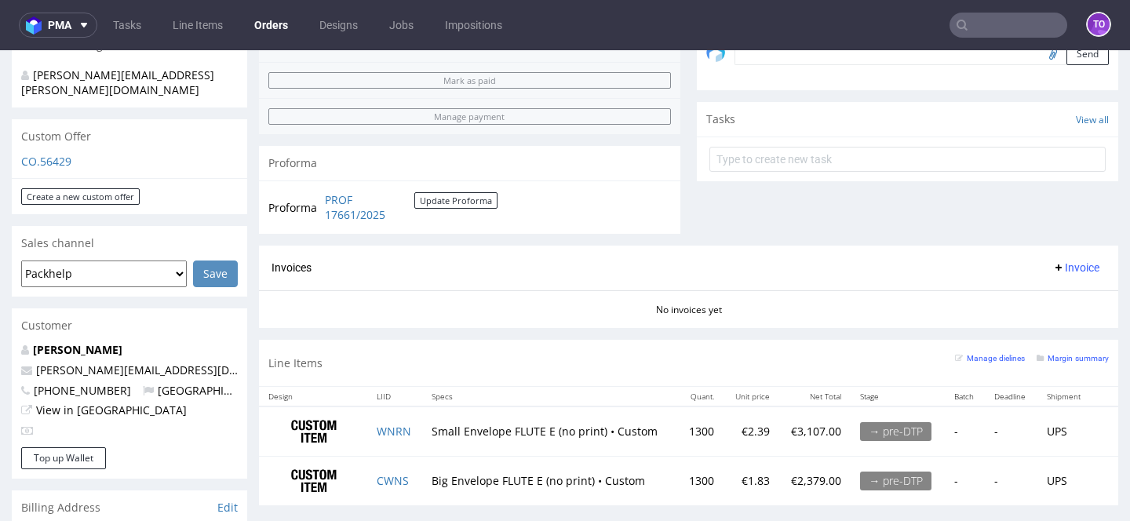
scroll to position [569, 0]
